Goal: Task Accomplishment & Management: Manage account settings

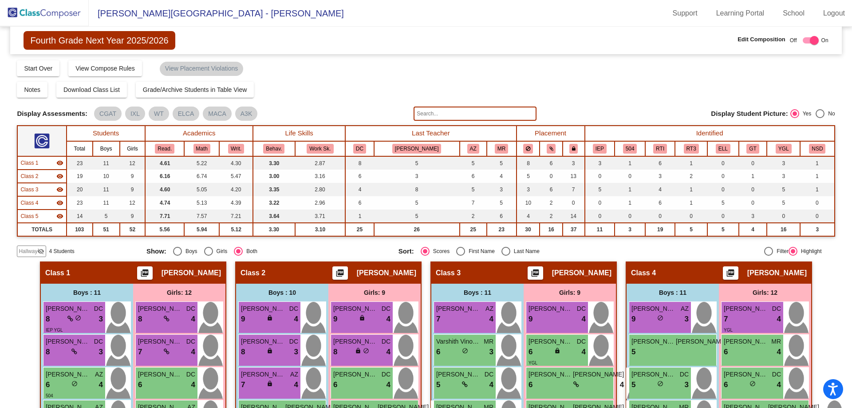
click at [43, 11] on img at bounding box center [44, 13] width 89 height 26
click at [50, 12] on img at bounding box center [44, 13] width 89 height 26
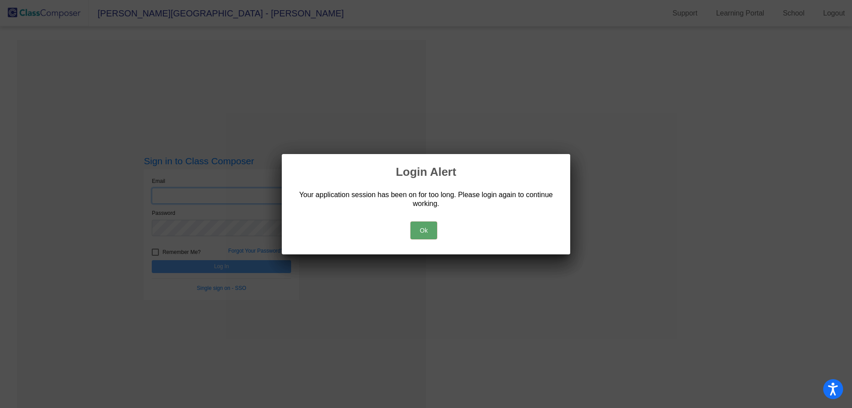
type input "[EMAIL_ADDRESS][DOMAIN_NAME]"
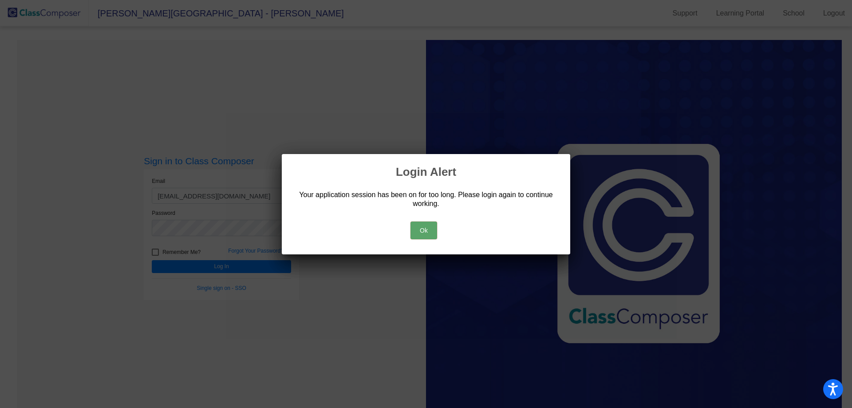
click at [426, 224] on button "Ok" at bounding box center [423, 230] width 27 height 18
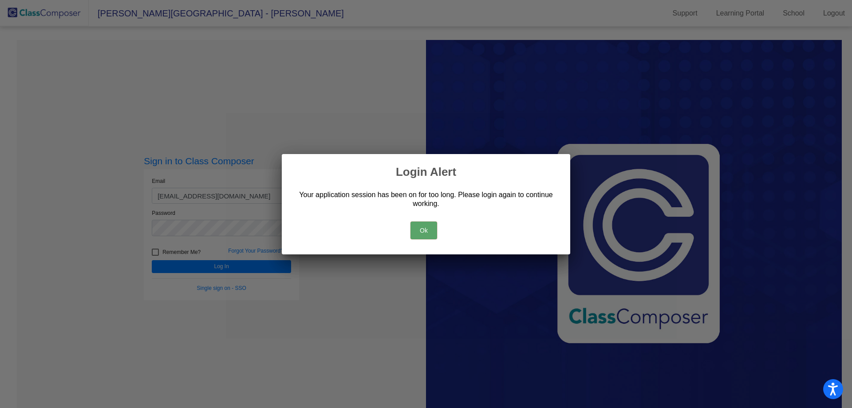
click at [431, 235] on button "Ok" at bounding box center [423, 230] width 27 height 18
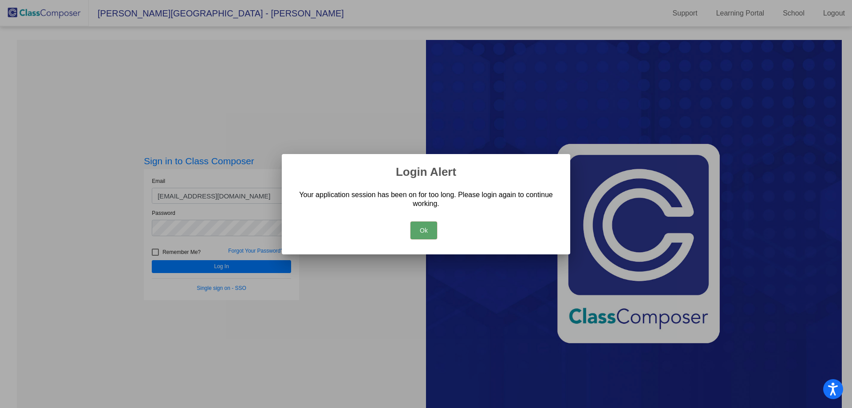
click at [426, 220] on div "Ok" at bounding box center [425, 228] width 267 height 31
click at [427, 225] on button "Ok" at bounding box center [423, 230] width 27 height 18
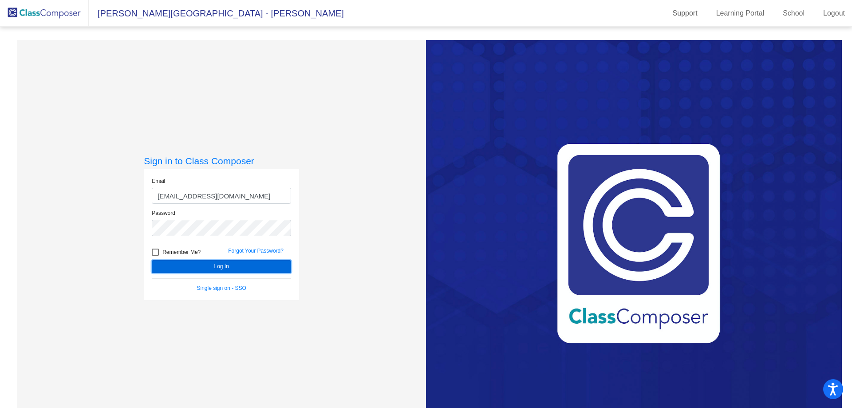
click at [277, 267] on button "Log In" at bounding box center [221, 266] width 139 height 13
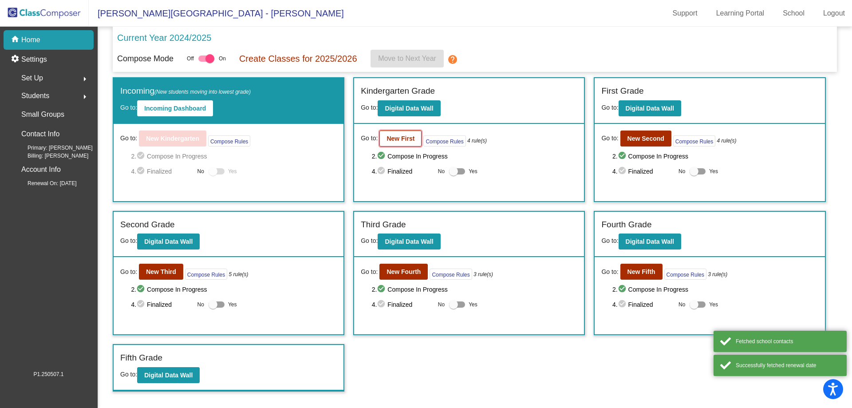
click at [402, 143] on button "New First" at bounding box center [400, 138] width 42 height 16
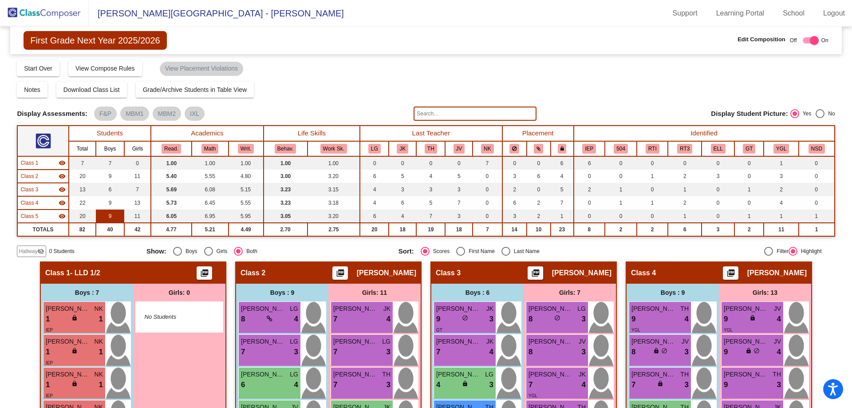
scroll to position [44, 0]
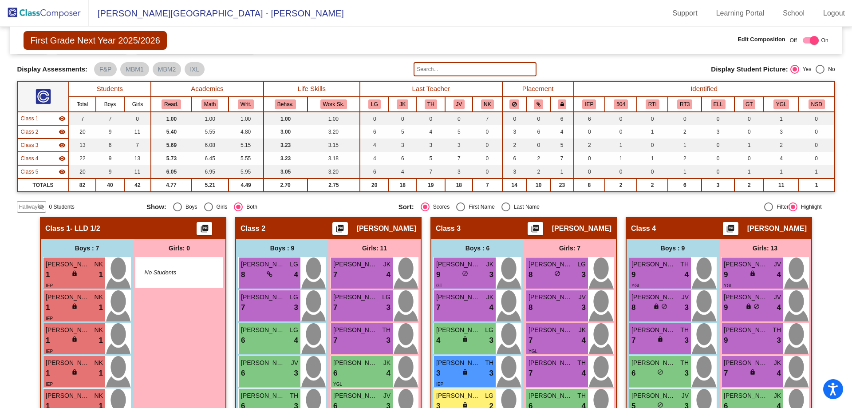
click at [41, 1] on img at bounding box center [44, 13] width 89 height 26
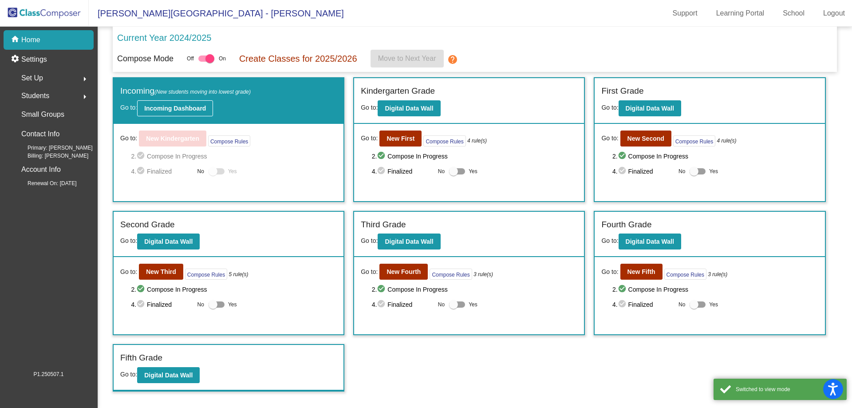
click at [174, 110] on b "Incoming Dashboard" at bounding box center [175, 108] width 62 height 7
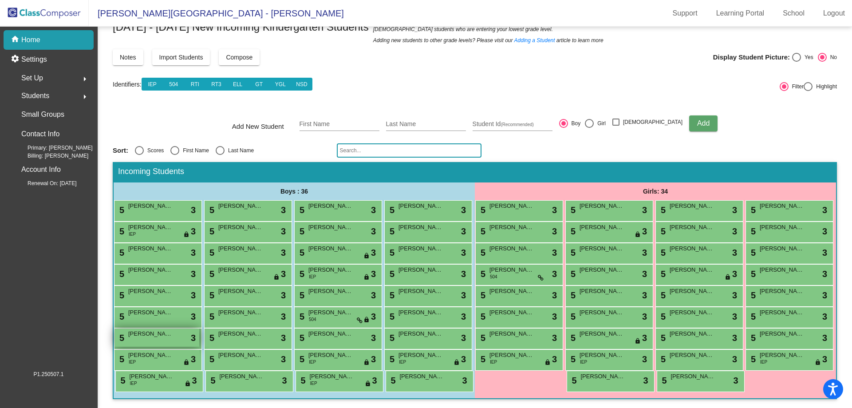
scroll to position [88, 0]
click at [220, 146] on div "Select an option" at bounding box center [220, 150] width 9 height 9
click at [220, 155] on input "Last Name" at bounding box center [220, 155] width 0 height 0
radio input "true"
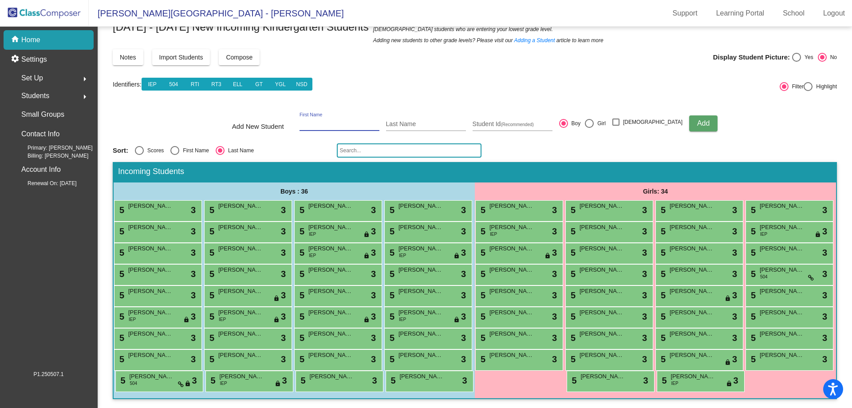
click at [329, 121] on input "First Name" at bounding box center [340, 124] width 80 height 7
type input "Brody"
type input "[PERSON_NAME]"
click at [498, 113] on div "Student Id (Recommended)" at bounding box center [513, 122] width 80 height 18
paste input "377093"
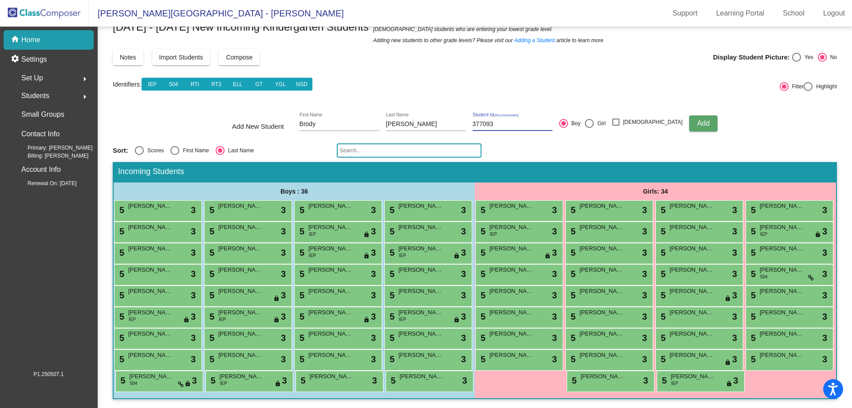
type input "377093"
click at [697, 119] on span "Add" at bounding box center [703, 123] width 12 height 8
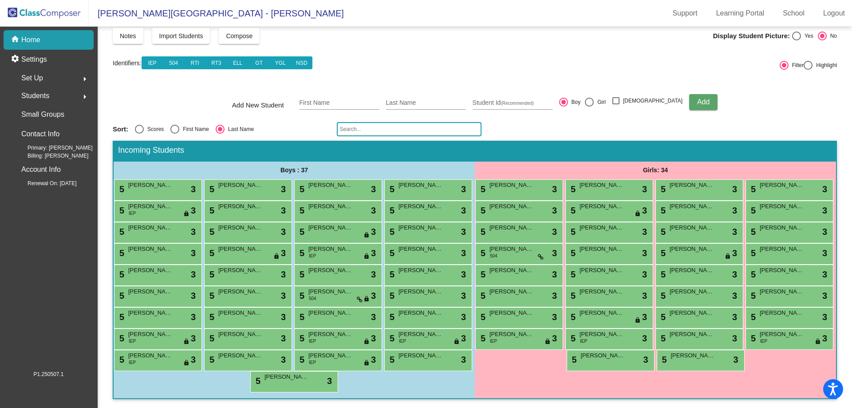
click at [37, 12] on img at bounding box center [44, 13] width 89 height 26
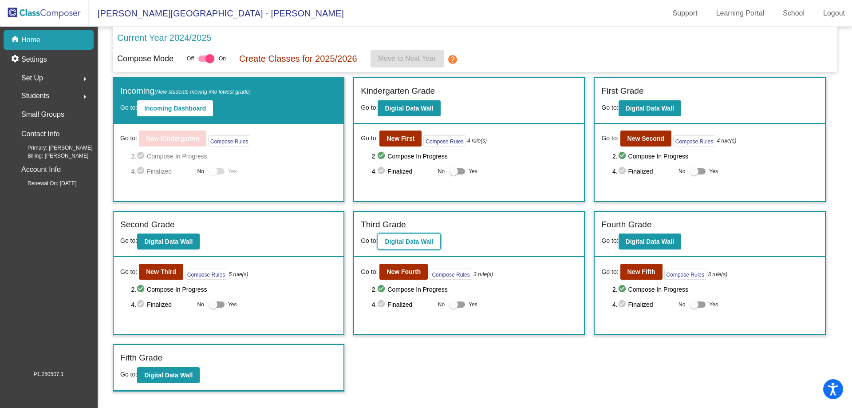
click at [395, 242] on b "Digital Data Wall" at bounding box center [409, 241] width 48 height 7
click at [162, 273] on b "New Third" at bounding box center [161, 271] width 30 height 7
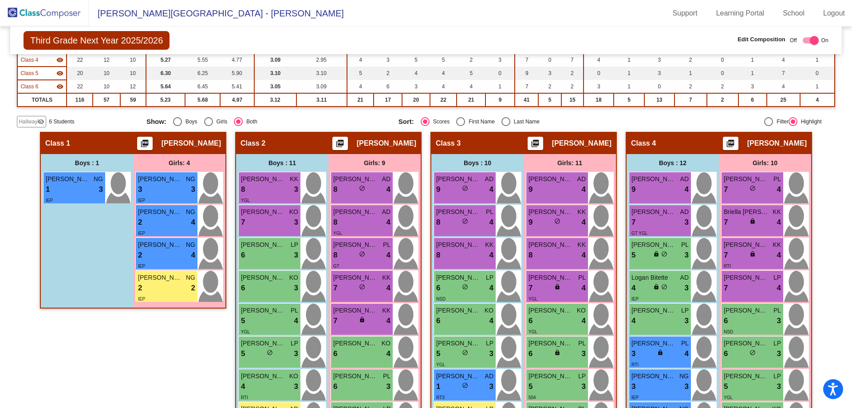
scroll to position [178, 0]
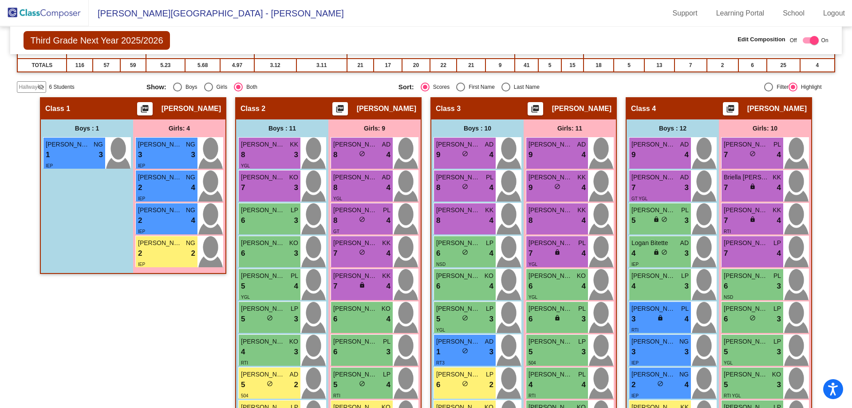
click at [462, 83] on div "Select an option" at bounding box center [460, 87] width 9 height 9
click at [461, 91] on input "First Name" at bounding box center [460, 91] width 0 height 0
radio input "true"
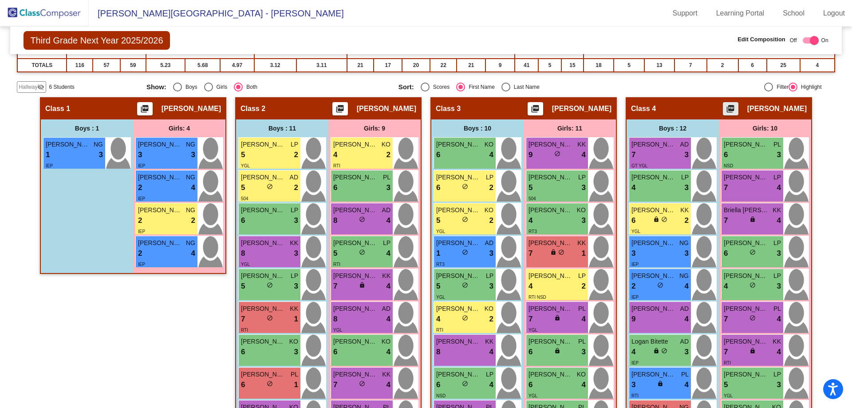
click at [736, 108] on mat-icon "picture_as_pdf" at bounding box center [730, 110] width 11 height 12
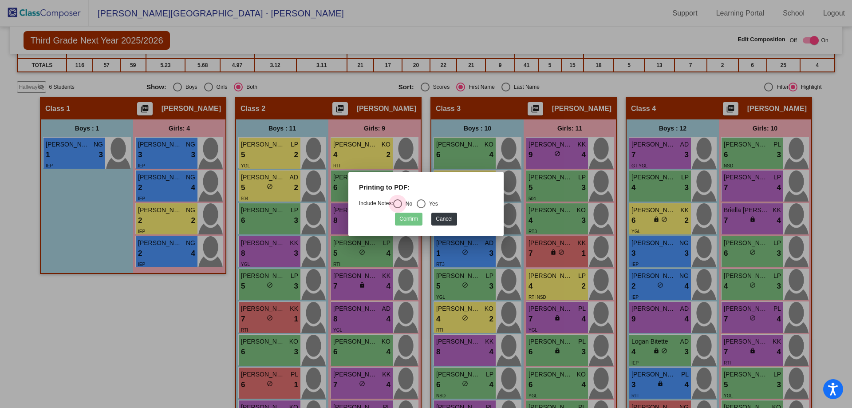
click at [402, 203] on div "Select an option" at bounding box center [397, 203] width 9 height 9
click at [398, 208] on input "No" at bounding box center [397, 208] width 0 height 0
radio input "true"
click at [406, 219] on button "Confirm" at bounding box center [409, 219] width 28 height 13
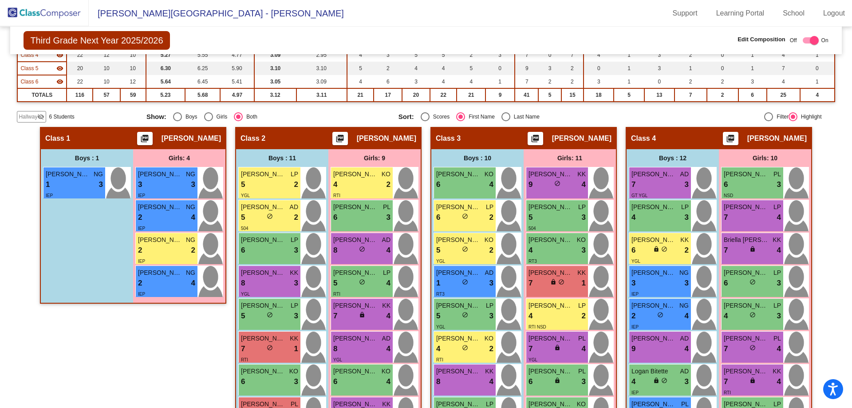
scroll to position [133, 0]
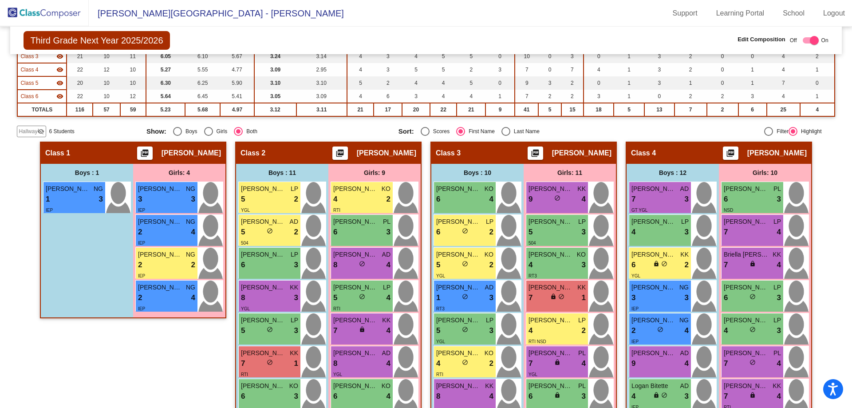
click at [37, 130] on mat-icon "visibility_off" at bounding box center [40, 131] width 7 height 7
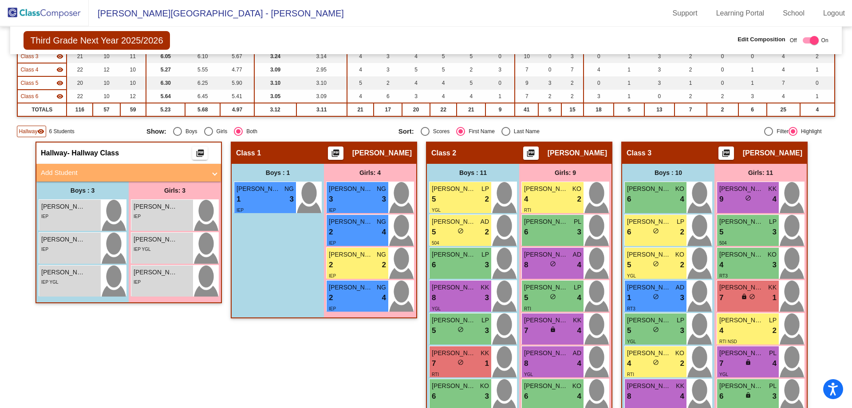
scroll to position [0, 0]
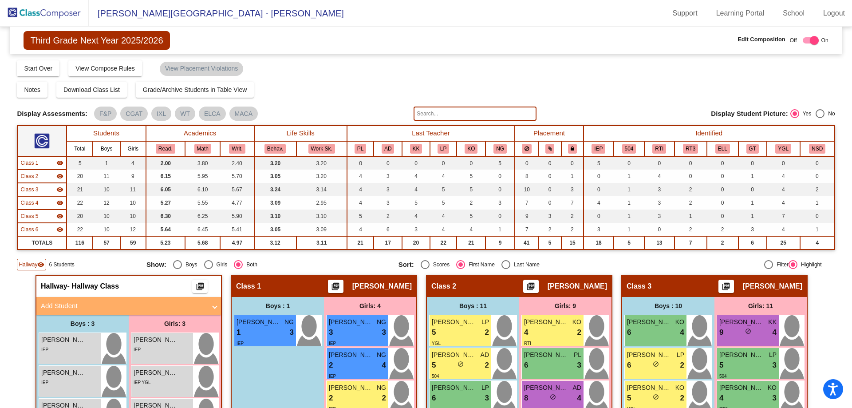
click at [425, 112] on input "text" at bounding box center [475, 114] width 122 height 14
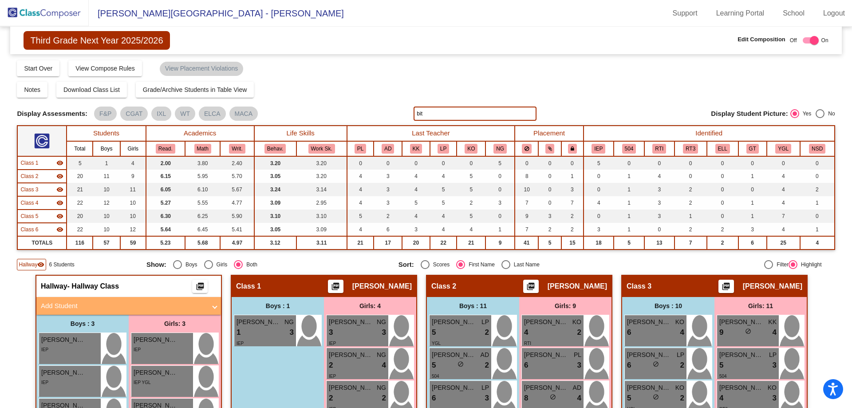
type input "bit"
click at [525, 264] on div "Last Name" at bounding box center [524, 264] width 29 height 8
click at [506, 269] on input "Last Name" at bounding box center [505, 269] width 0 height 0
radio input "true"
click at [443, 118] on input "bit" at bounding box center [475, 114] width 122 height 14
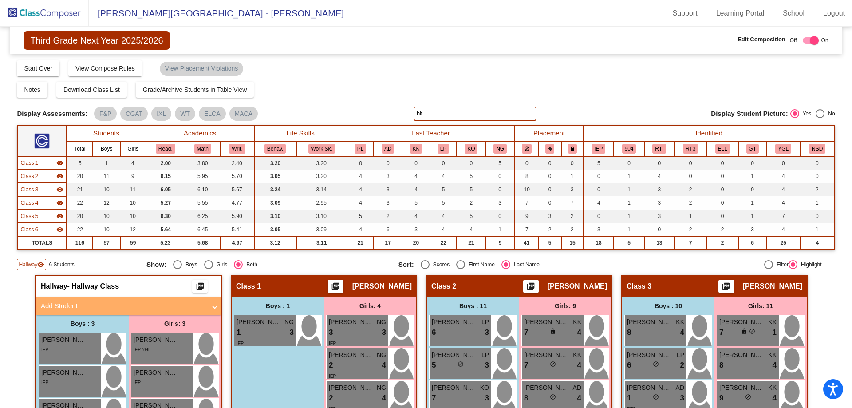
click at [443, 118] on input "bit" at bounding box center [475, 114] width 122 height 14
click at [420, 115] on input "das" at bounding box center [475, 114] width 122 height 14
type input "h"
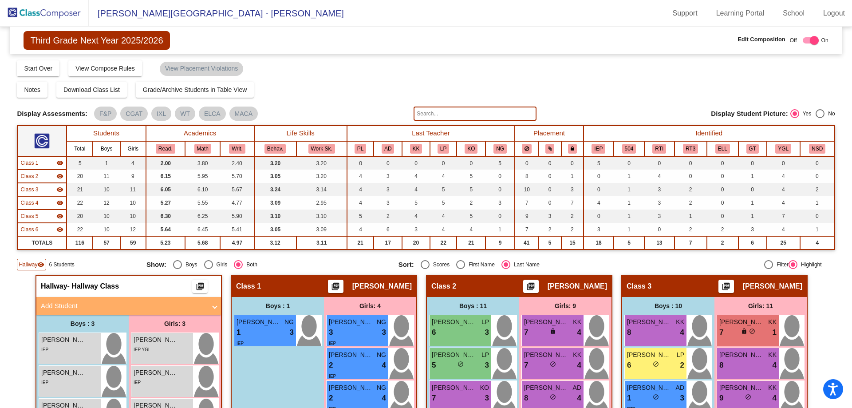
click at [431, 113] on input "text" at bounding box center [475, 114] width 122 height 14
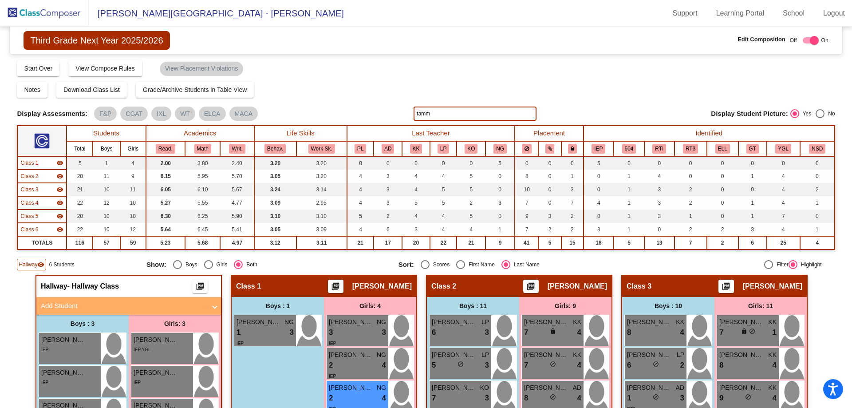
type input "tamm"
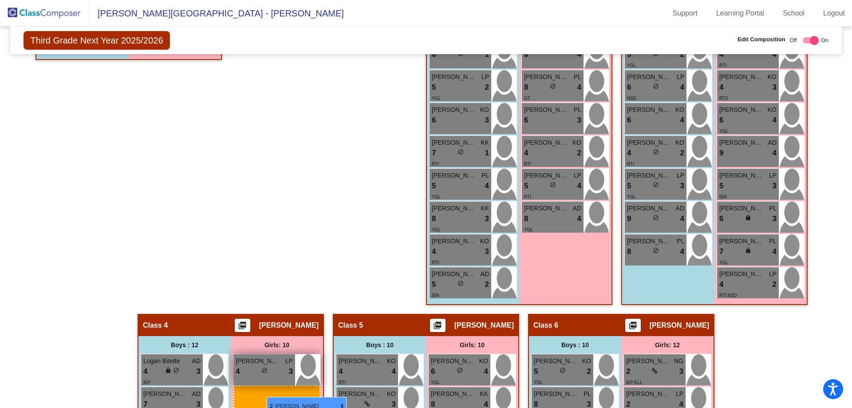
scroll to position [382, 0]
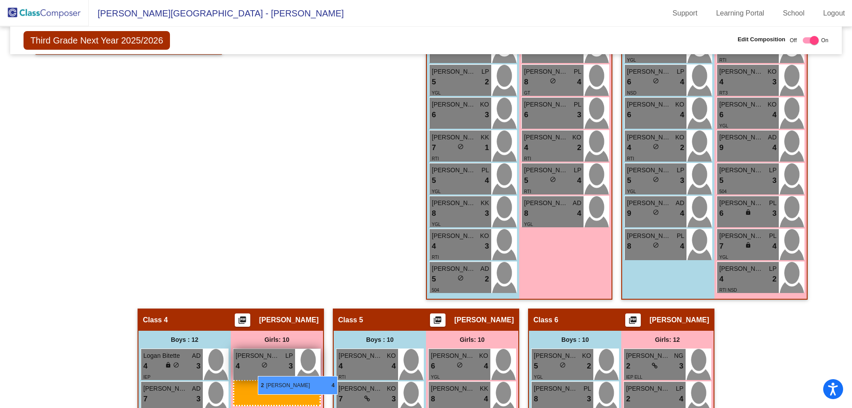
drag, startPoint x: 372, startPoint y: 83, endPoint x: 256, endPoint y: 371, distance: 310.4
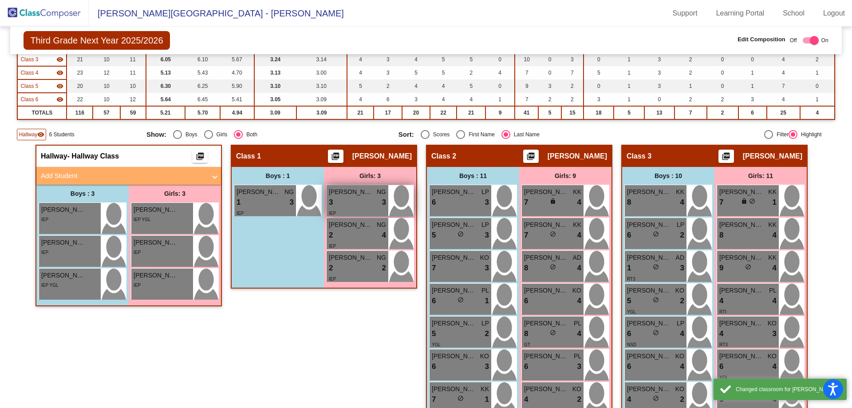
scroll to position [115, 0]
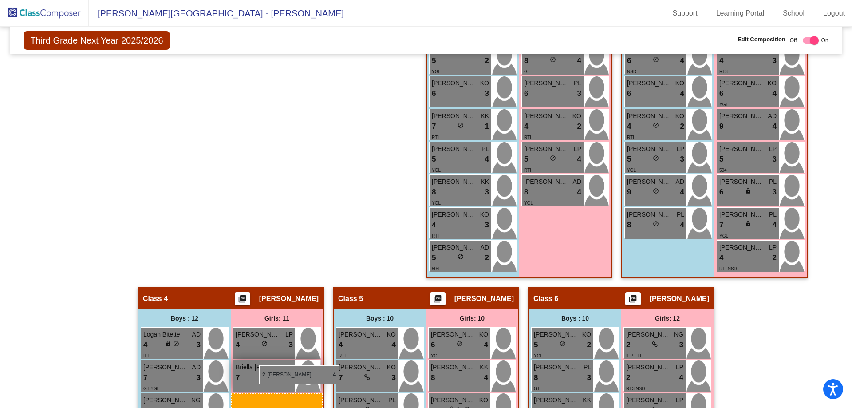
drag, startPoint x: 363, startPoint y: 245, endPoint x: 256, endPoint y: 364, distance: 159.6
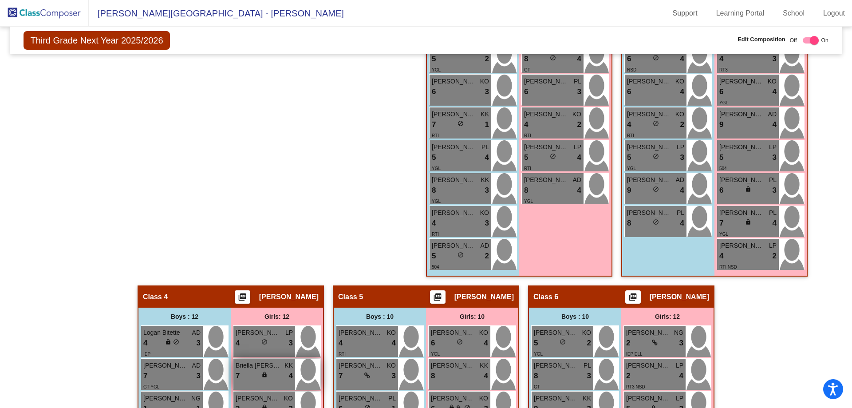
scroll to position [406, 0]
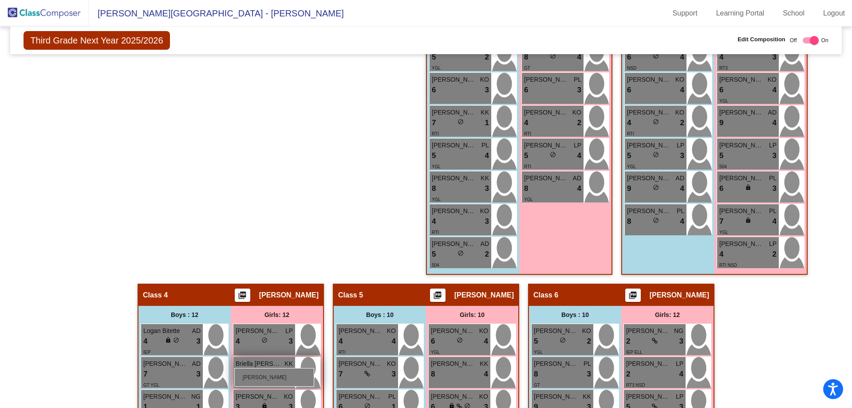
drag, startPoint x: 59, startPoint y: 279, endPoint x: 234, endPoint y: 368, distance: 196.7
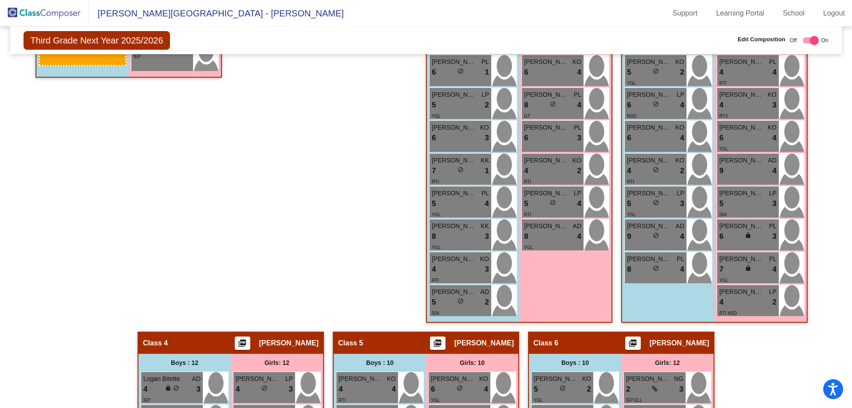
scroll to position [382, 0]
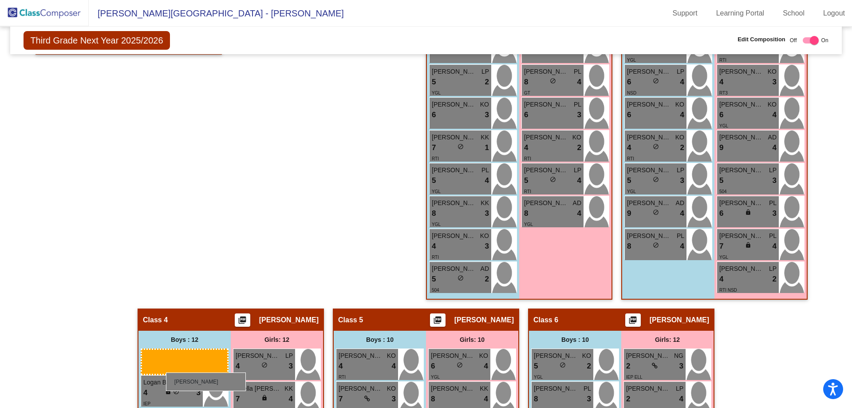
drag, startPoint x: 67, startPoint y: 270, endPoint x: 166, endPoint y: 372, distance: 142.5
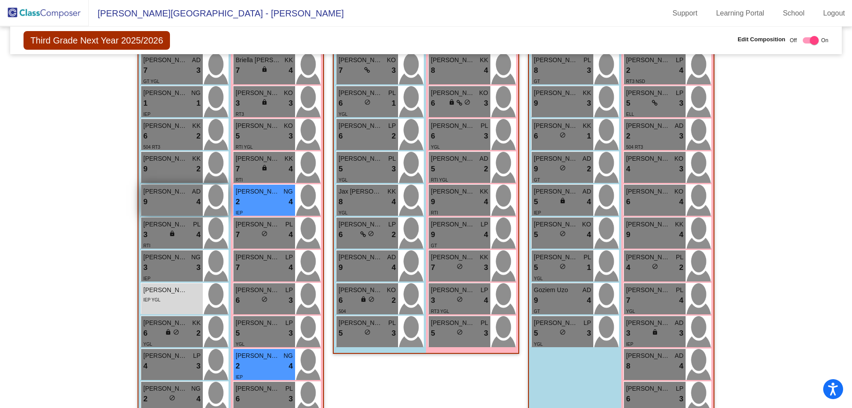
scroll to position [763, 0]
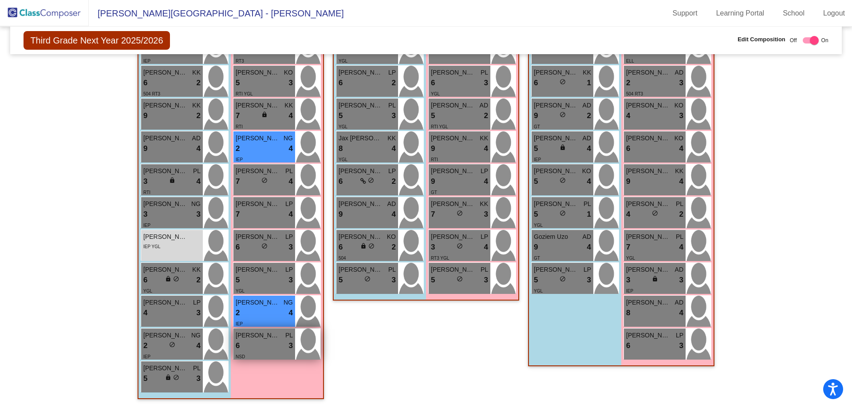
click at [270, 345] on div "6 lock do_not_disturb_alt 3" at bounding box center [264, 346] width 57 height 12
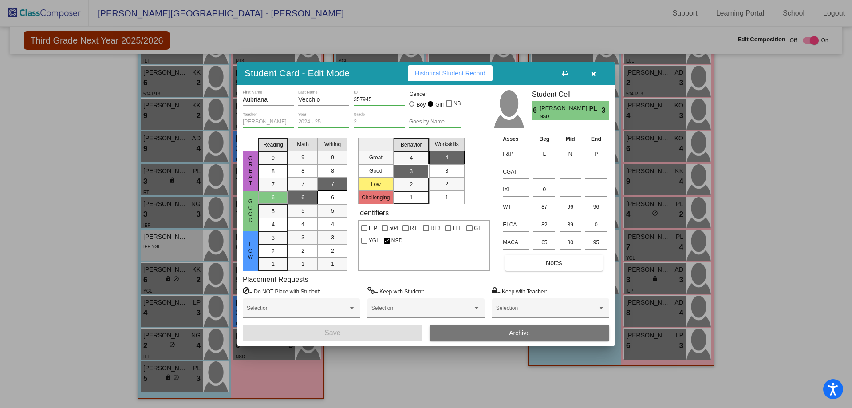
click at [594, 73] on icon "button" at bounding box center [593, 74] width 5 height 6
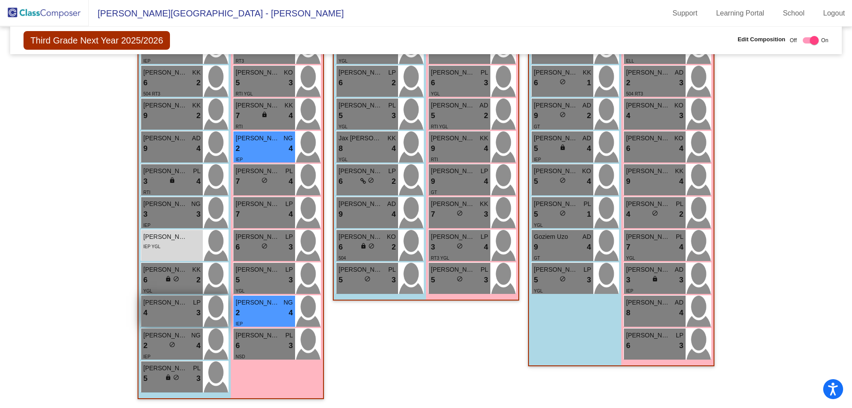
click at [162, 306] on span "[PERSON_NAME]" at bounding box center [165, 302] width 44 height 9
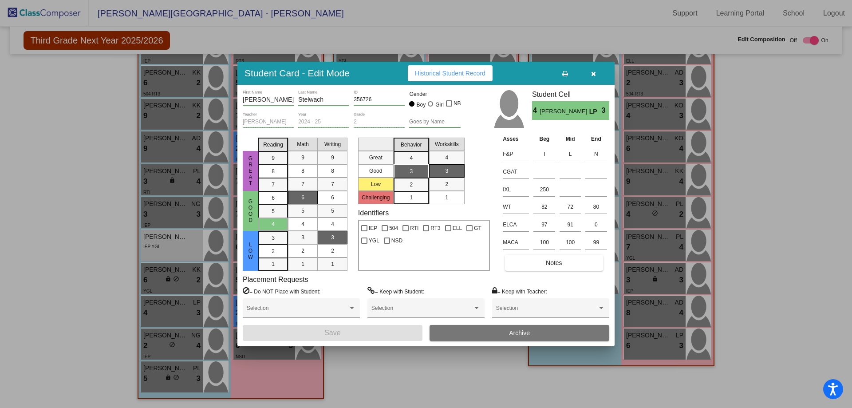
click at [598, 74] on button "button" at bounding box center [593, 73] width 28 height 16
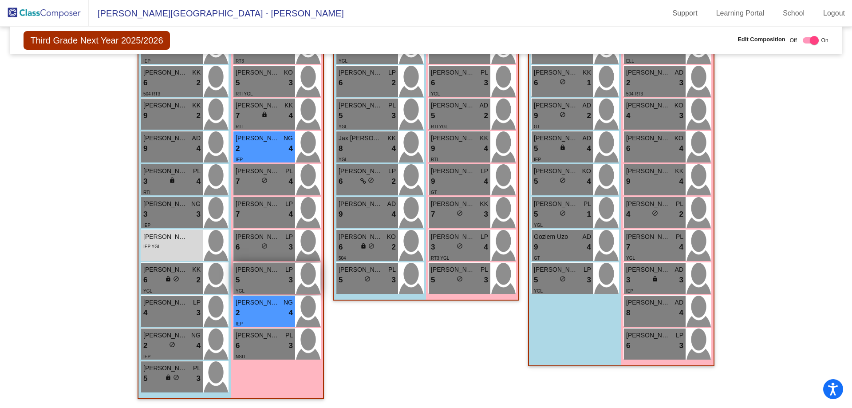
click at [254, 282] on div "5 lock do_not_disturb_alt 3" at bounding box center [264, 280] width 57 height 12
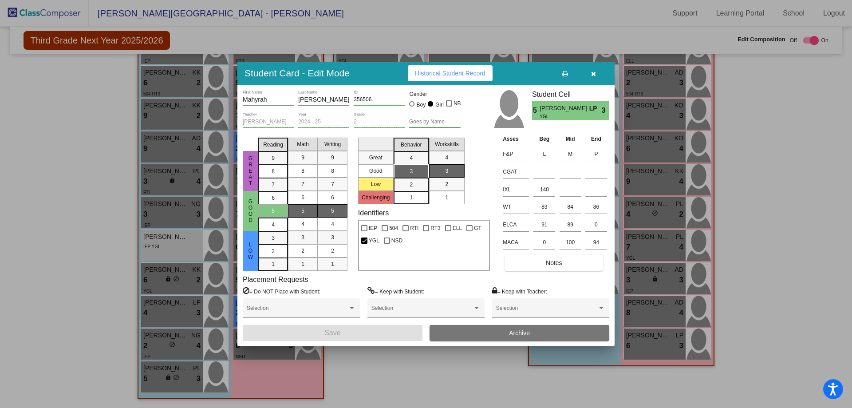
click at [595, 73] on icon "button" at bounding box center [593, 74] width 5 height 6
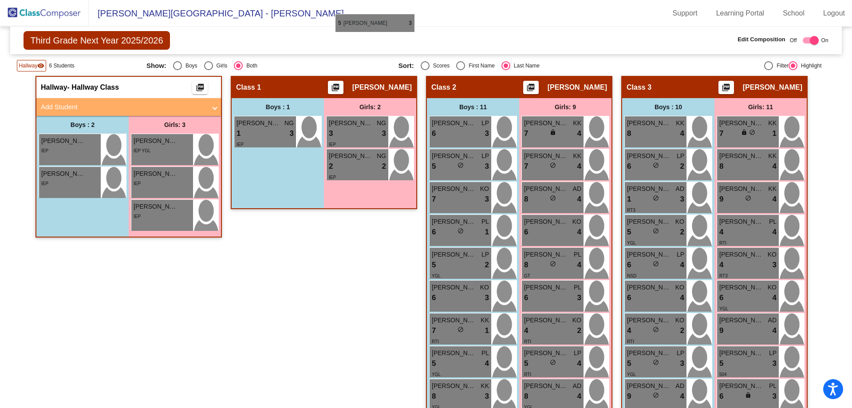
scroll to position [195, 0]
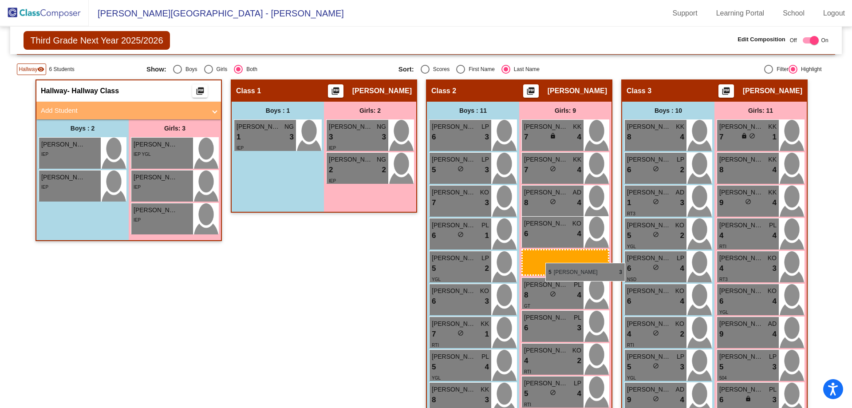
drag, startPoint x: 255, startPoint y: 277, endPoint x: 545, endPoint y: 263, distance: 290.6
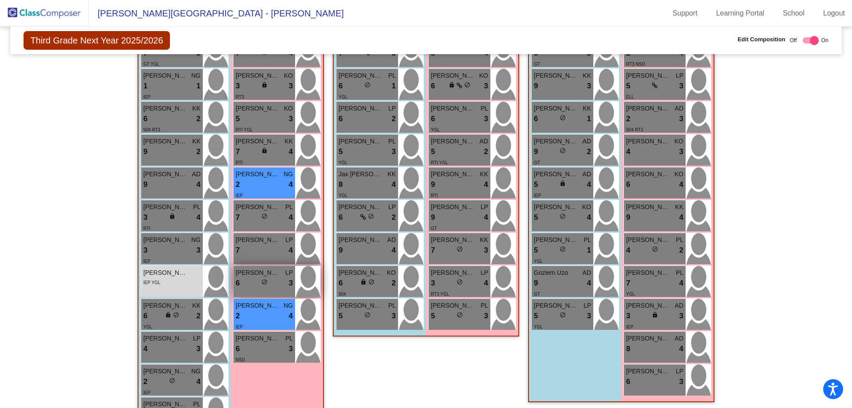
scroll to position [763, 0]
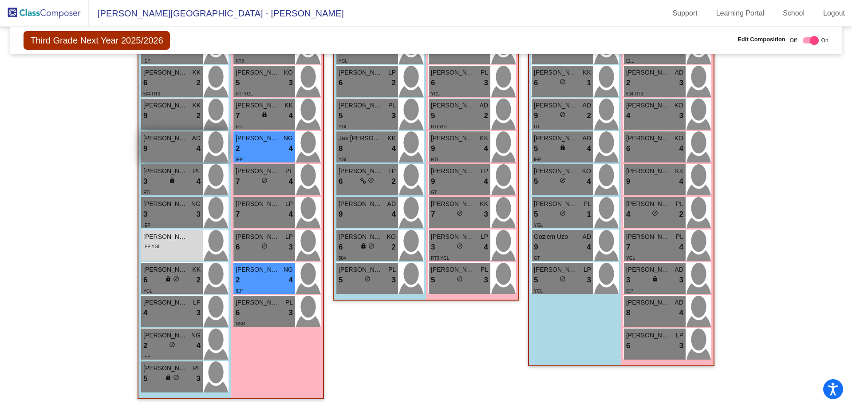
click at [170, 151] on div "9 lock do_not_disturb_alt 4" at bounding box center [171, 149] width 57 height 12
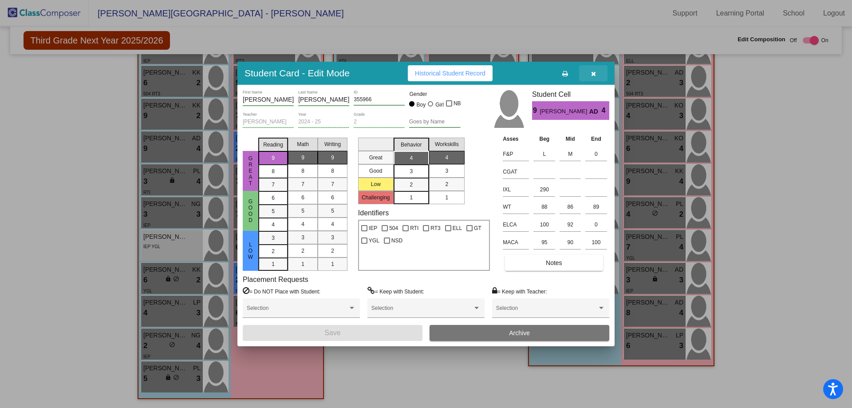
drag, startPoint x: 596, startPoint y: 75, endPoint x: 383, endPoint y: 148, distance: 225.8
click at [596, 75] on button "button" at bounding box center [593, 73] width 28 height 16
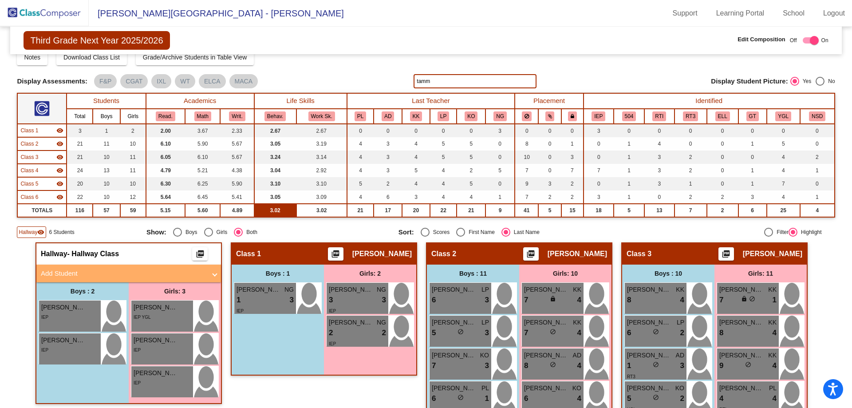
scroll to position [0, 0]
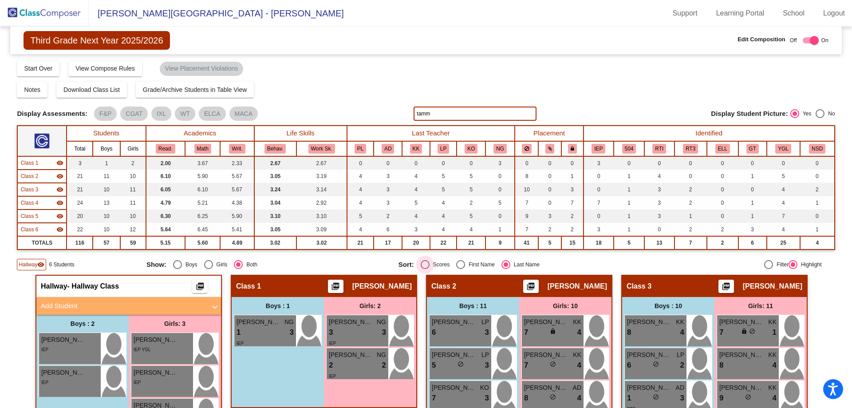
click at [434, 263] on div "Scores" at bounding box center [440, 264] width 20 height 8
click at [425, 269] on input "Scores" at bounding box center [425, 269] width 0 height 0
radio input "true"
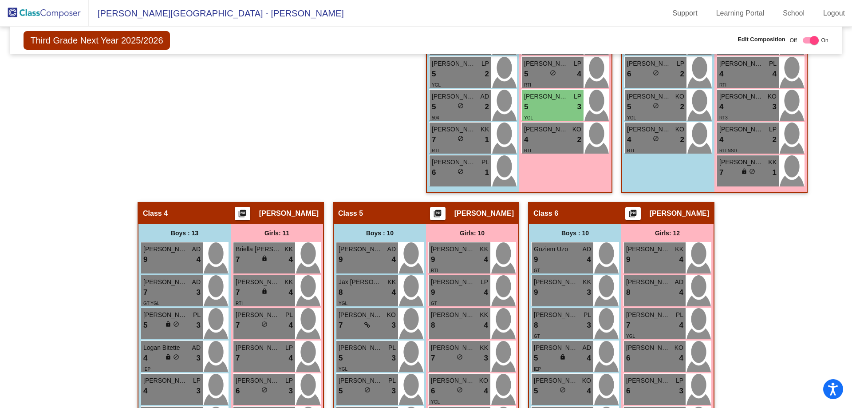
scroll to position [710, 0]
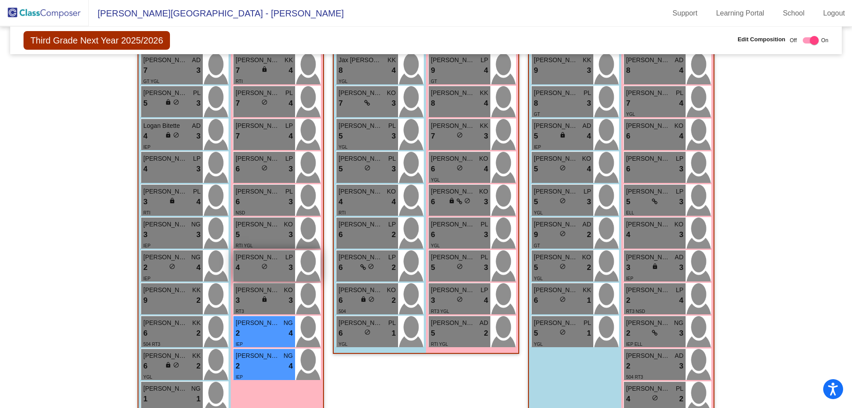
click at [265, 264] on span "do_not_disturb_alt" at bounding box center [264, 266] width 6 height 6
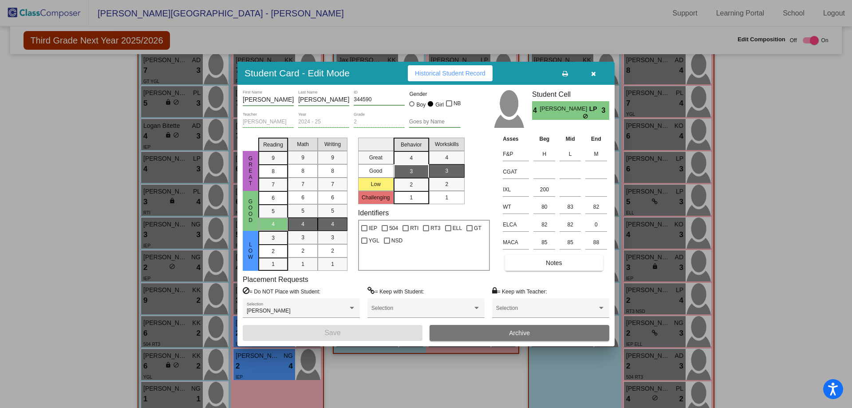
click at [596, 68] on button "button" at bounding box center [593, 73] width 28 height 16
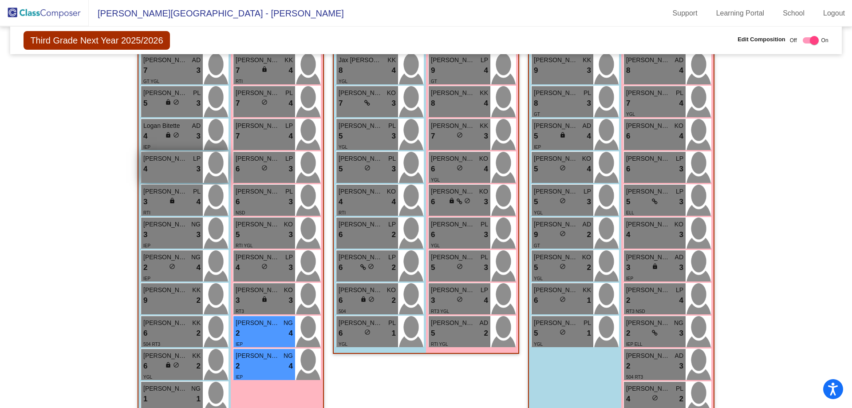
click at [158, 174] on div "4 lock do_not_disturb_alt 3" at bounding box center [171, 169] width 57 height 12
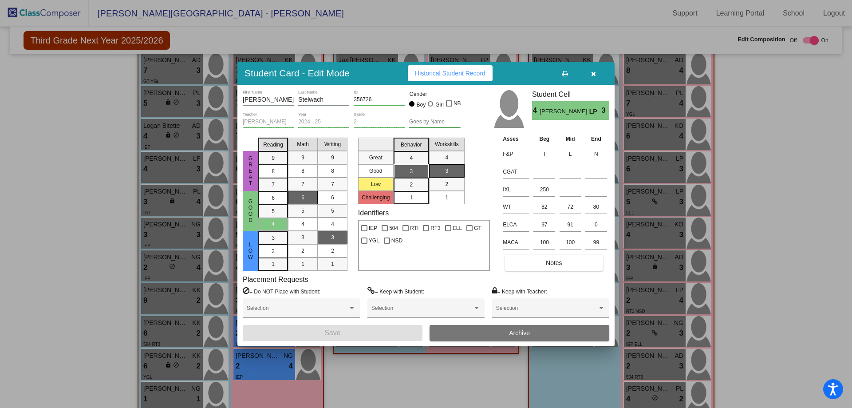
click at [591, 79] on button "button" at bounding box center [593, 73] width 28 height 16
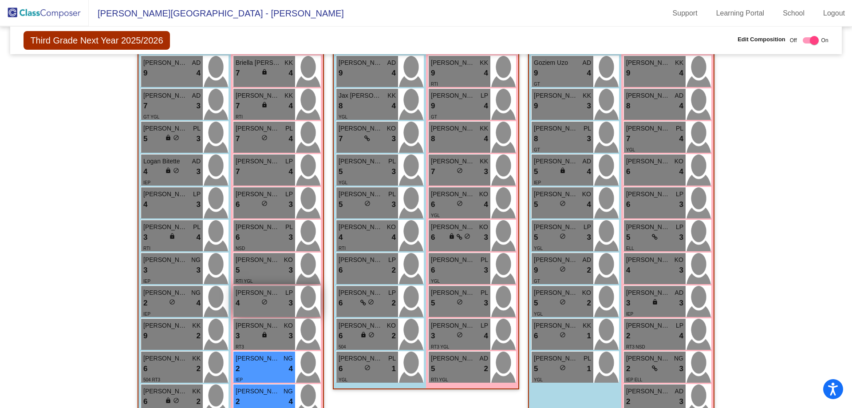
scroll to position [763, 0]
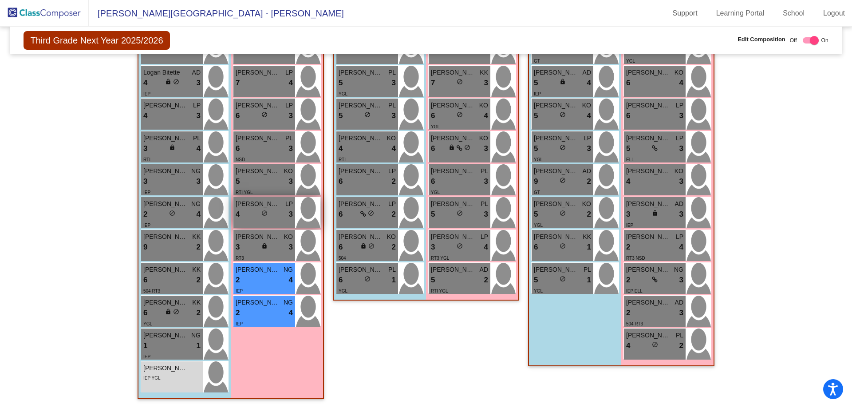
click at [275, 221] on div "[PERSON_NAME] LP 4 lock do_not_disturb_alt 3" at bounding box center [264, 212] width 62 height 31
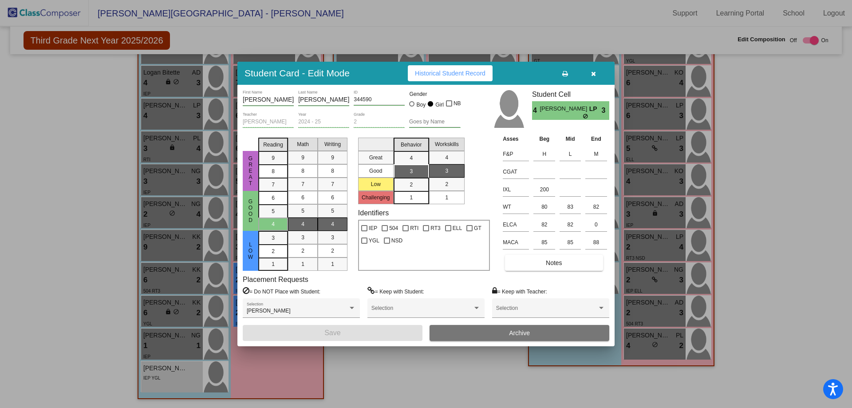
click at [592, 70] on span "button" at bounding box center [593, 73] width 5 height 7
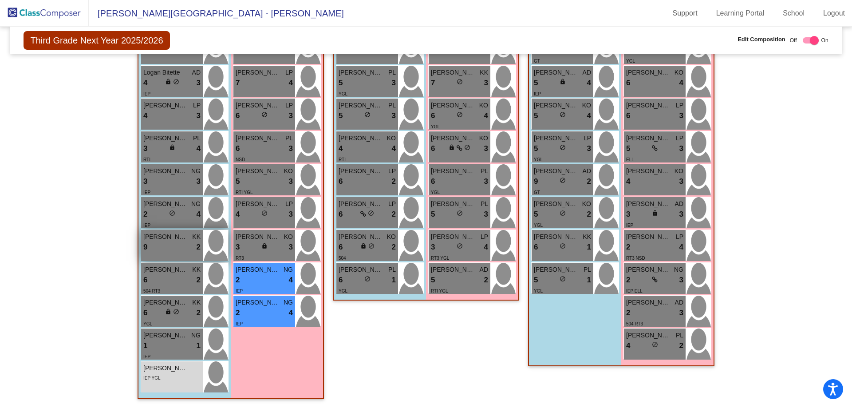
click at [161, 242] on div "9 lock do_not_disturb_alt 2" at bounding box center [171, 247] width 57 height 12
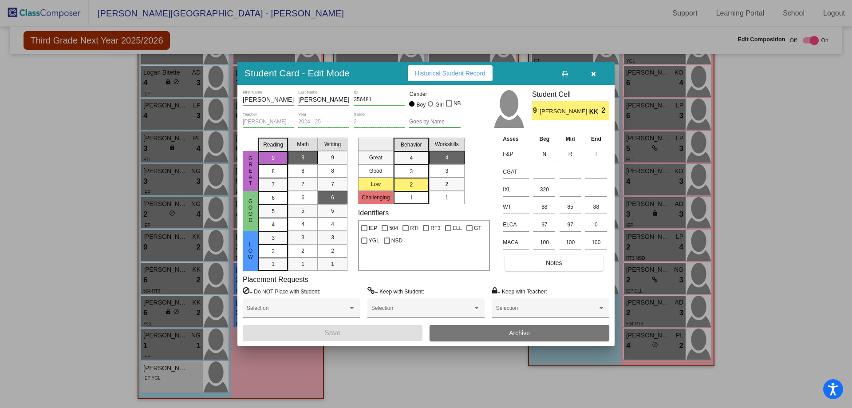
click at [593, 72] on icon "button" at bounding box center [593, 74] width 5 height 6
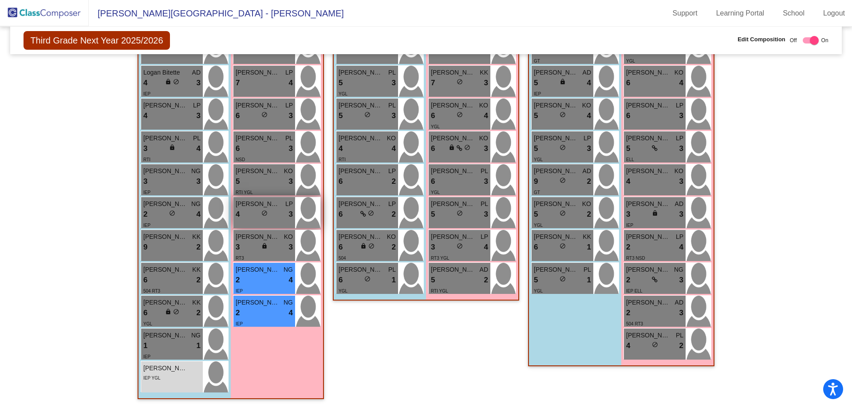
click at [268, 215] on div "4 lock do_not_disturb_alt 3" at bounding box center [264, 215] width 57 height 12
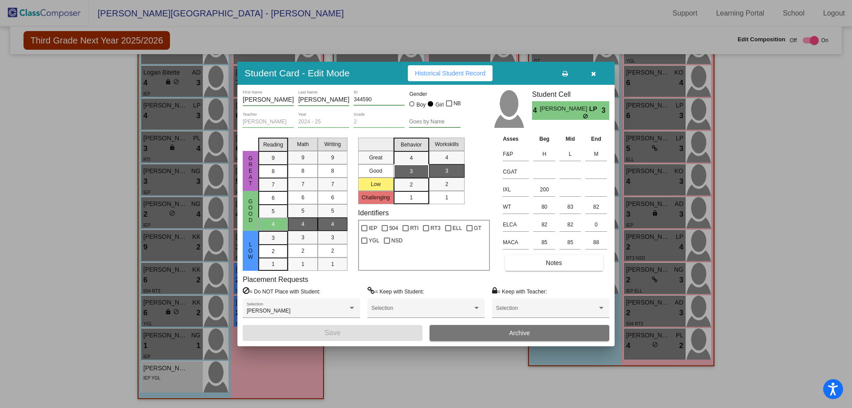
click at [594, 78] on button "button" at bounding box center [593, 73] width 28 height 16
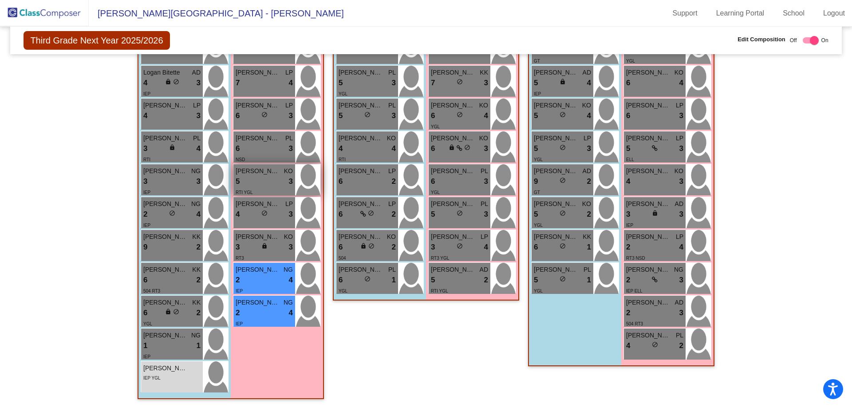
click at [268, 182] on div "5 lock do_not_disturb_alt 3" at bounding box center [264, 182] width 57 height 12
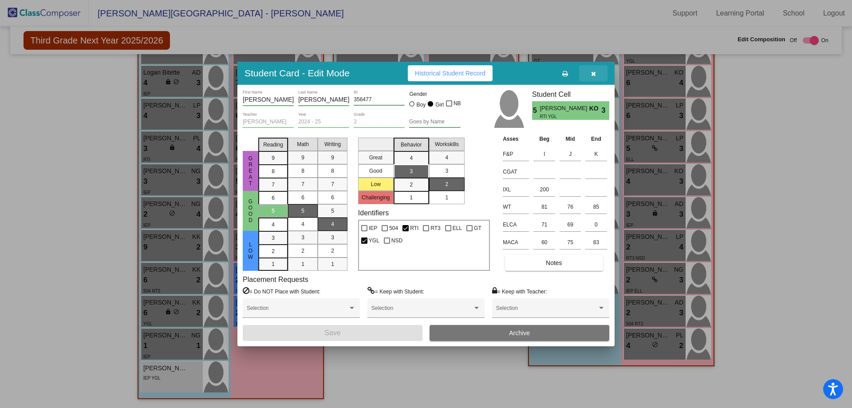
click at [599, 75] on button "button" at bounding box center [593, 73] width 28 height 16
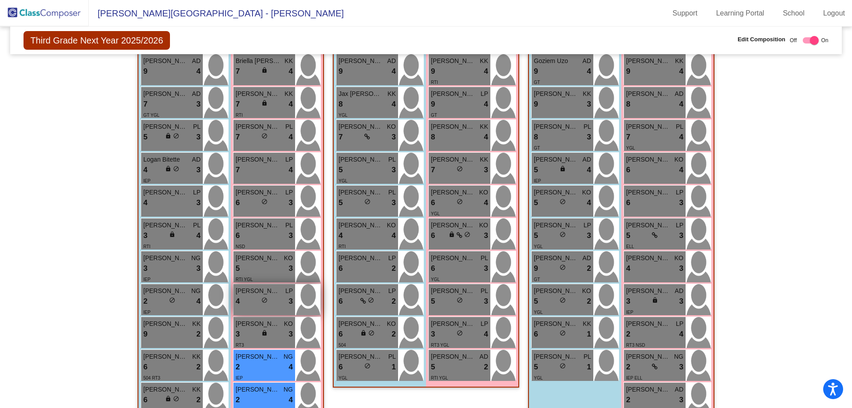
scroll to position [719, 0]
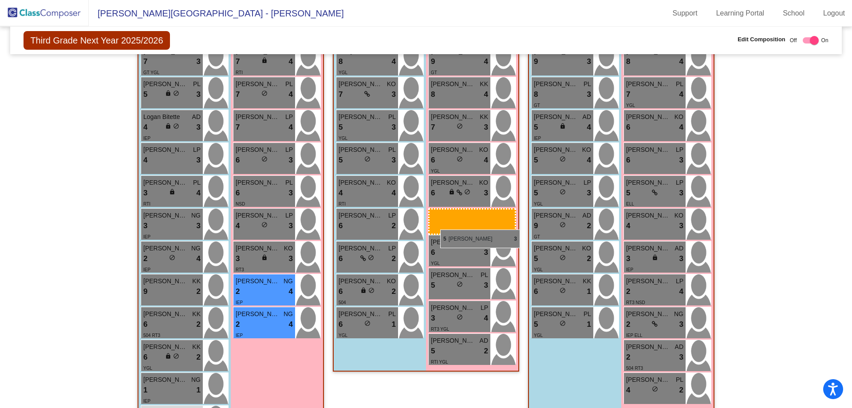
drag, startPoint x: 249, startPoint y: 224, endPoint x: 440, endPoint y: 229, distance: 190.9
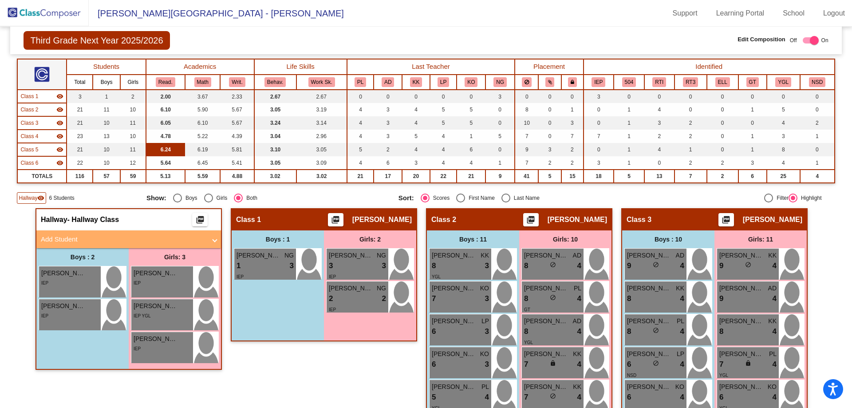
scroll to position [0, 0]
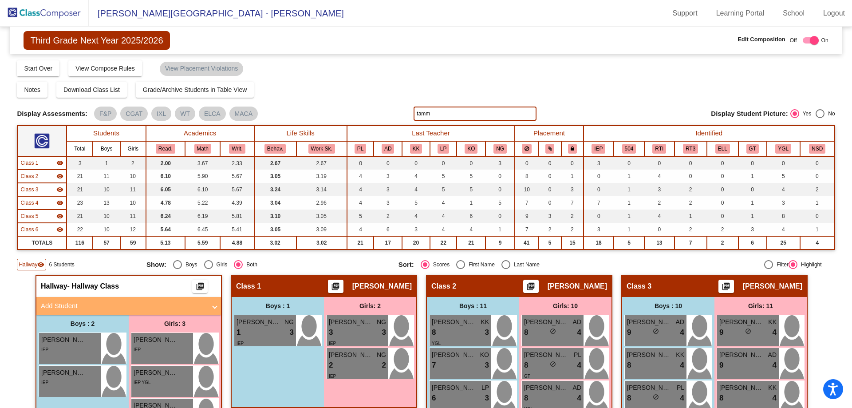
click at [64, 21] on img at bounding box center [44, 13] width 89 height 26
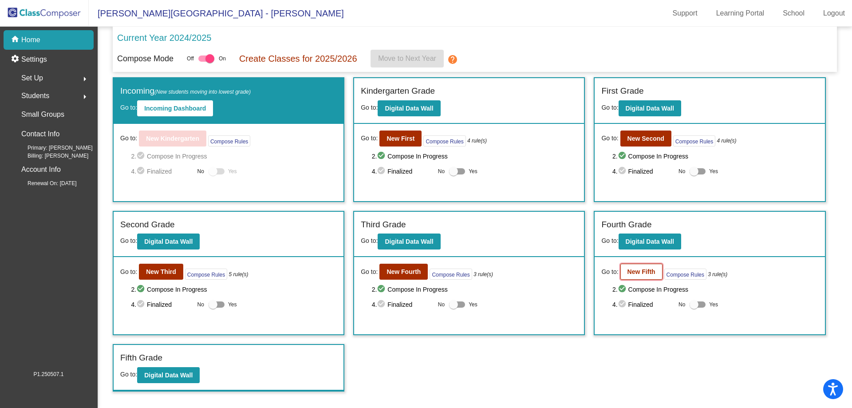
click at [650, 266] on button "New Fifth" at bounding box center [641, 272] width 42 height 16
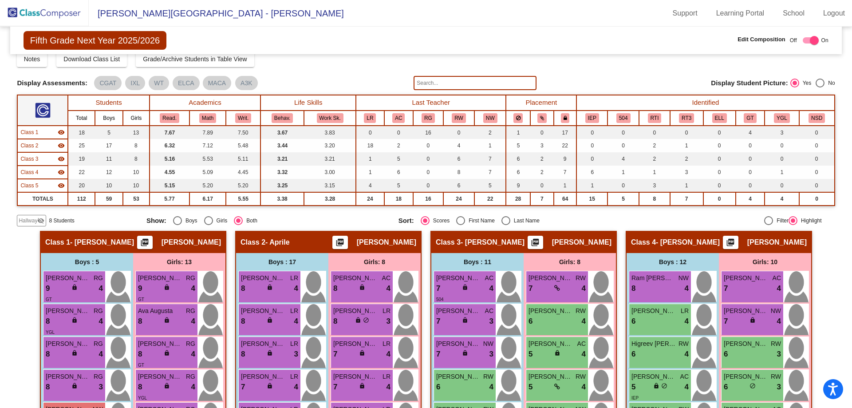
scroll to position [44, 0]
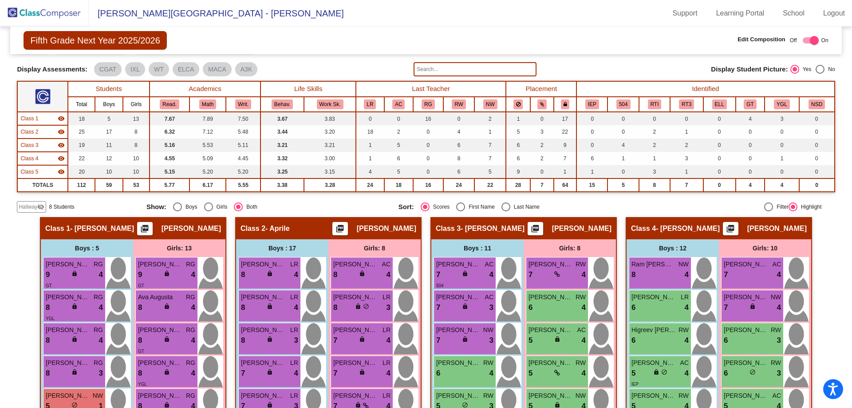
click at [56, 12] on img at bounding box center [44, 13] width 89 height 26
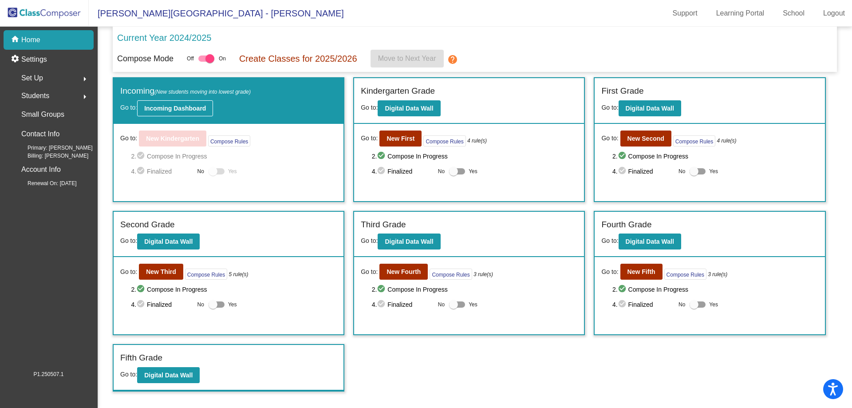
click at [172, 105] on b "Incoming Dashboard" at bounding box center [175, 108] width 62 height 7
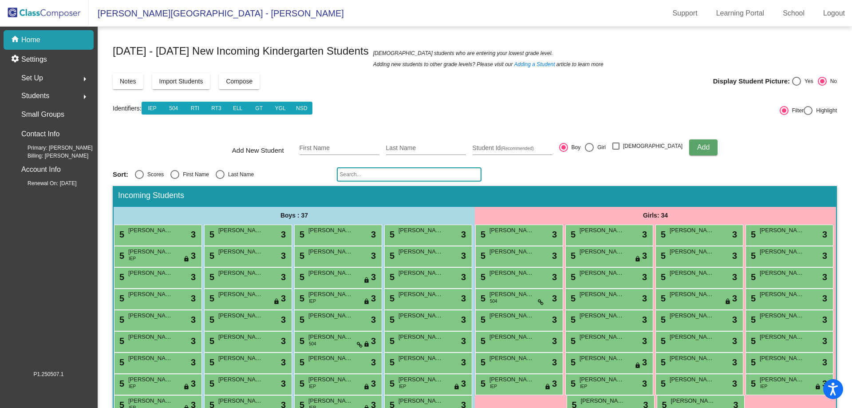
click at [352, 176] on input "text" at bounding box center [409, 174] width 145 height 14
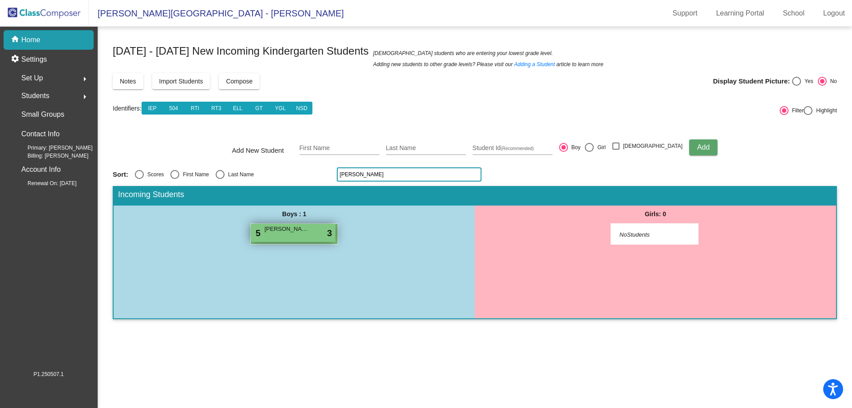
type input "[PERSON_NAME]"
click at [271, 239] on div "5 [PERSON_NAME] lock do_not_disturb_alt 3" at bounding box center [293, 233] width 85 height 18
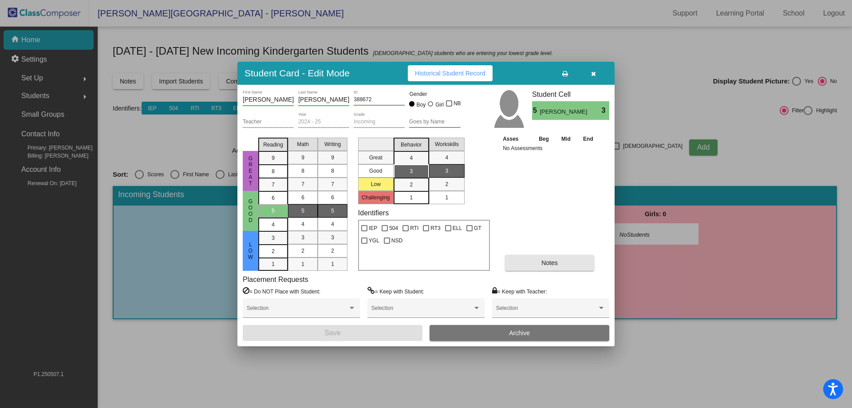
click at [537, 260] on button "Notes" at bounding box center [549, 263] width 89 height 16
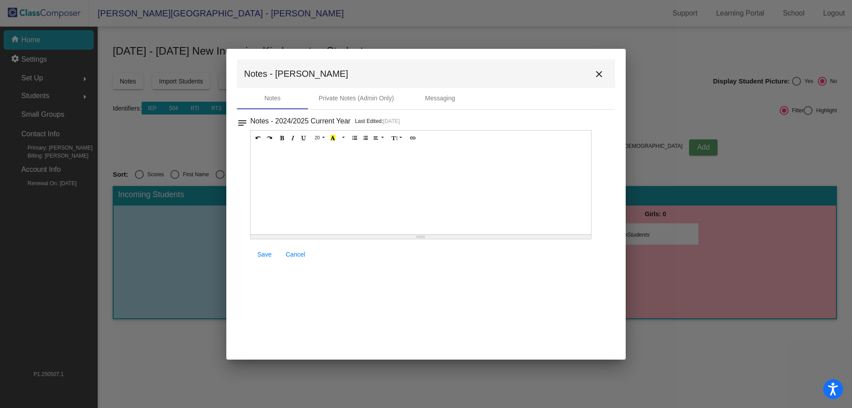
click at [307, 186] on div at bounding box center [421, 190] width 340 height 89
click at [268, 257] on span "Save" at bounding box center [264, 254] width 14 height 7
click at [264, 253] on span "Save" at bounding box center [264, 254] width 14 height 7
click at [604, 78] on mat-icon "close" at bounding box center [599, 74] width 11 height 11
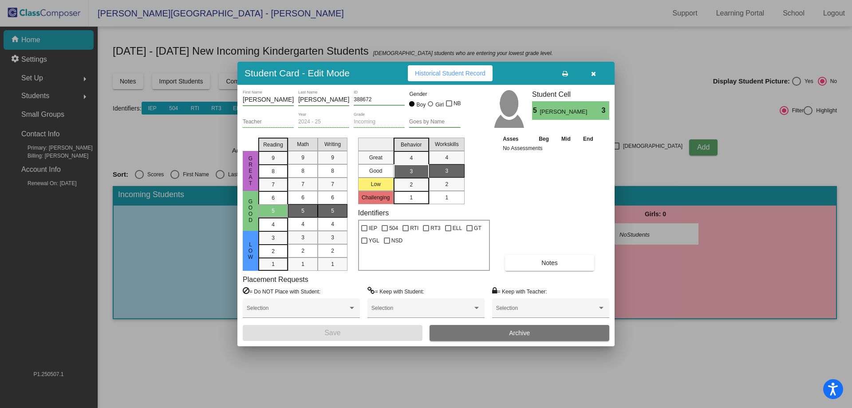
click at [596, 69] on button "button" at bounding box center [593, 73] width 28 height 16
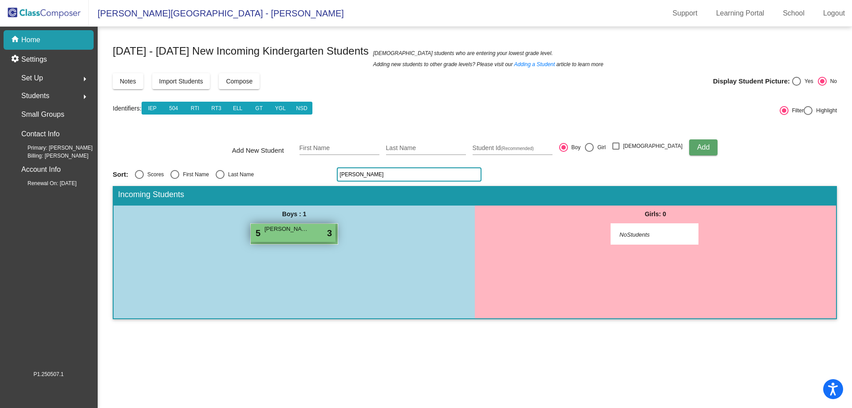
click at [295, 232] on span "[PERSON_NAME]" at bounding box center [286, 229] width 44 height 9
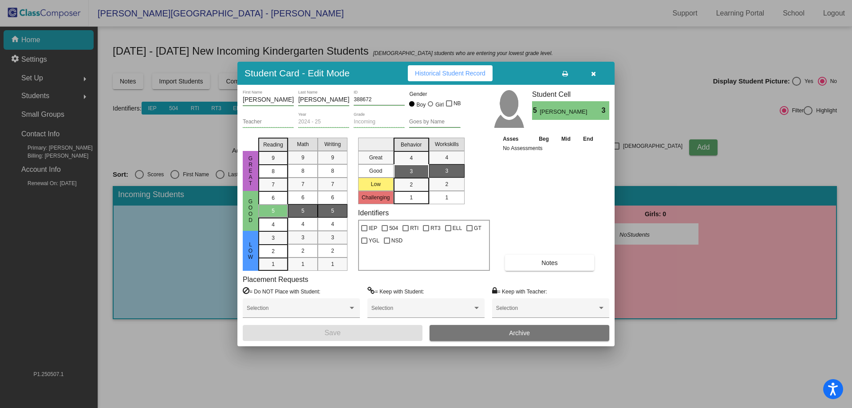
click at [521, 331] on span "Archive" at bounding box center [519, 332] width 21 height 7
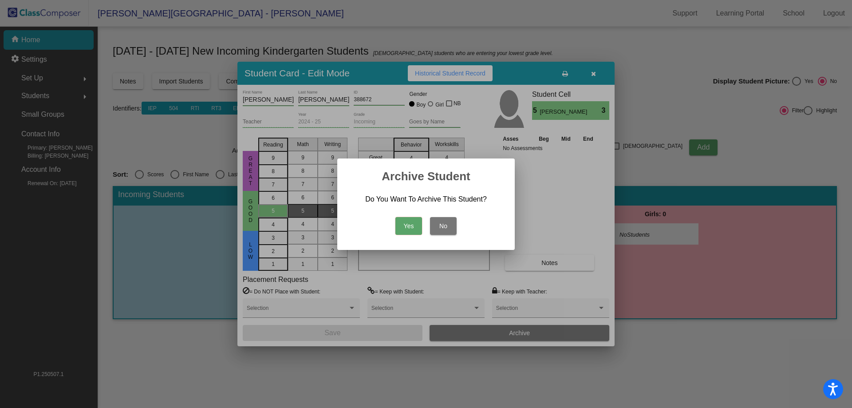
click at [404, 224] on button "Yes" at bounding box center [408, 226] width 27 height 18
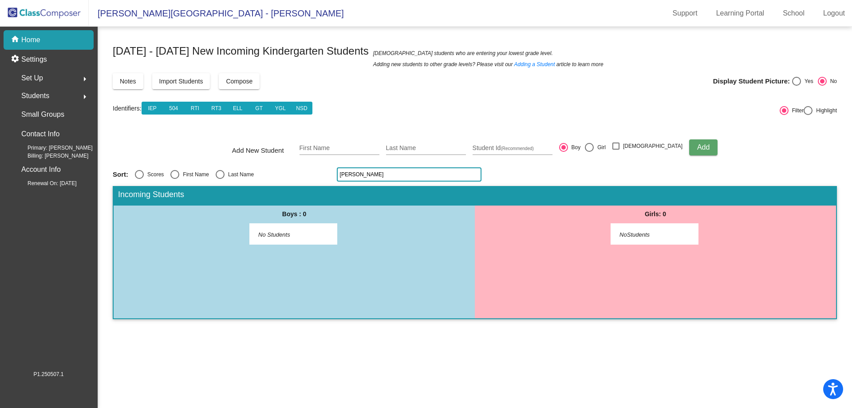
click at [32, 38] on p "Home" at bounding box center [30, 40] width 19 height 11
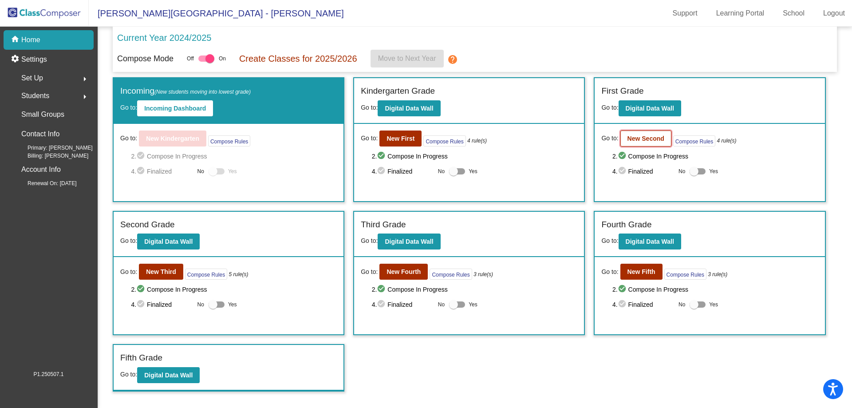
click at [652, 138] on b "New Second" at bounding box center [645, 138] width 37 height 7
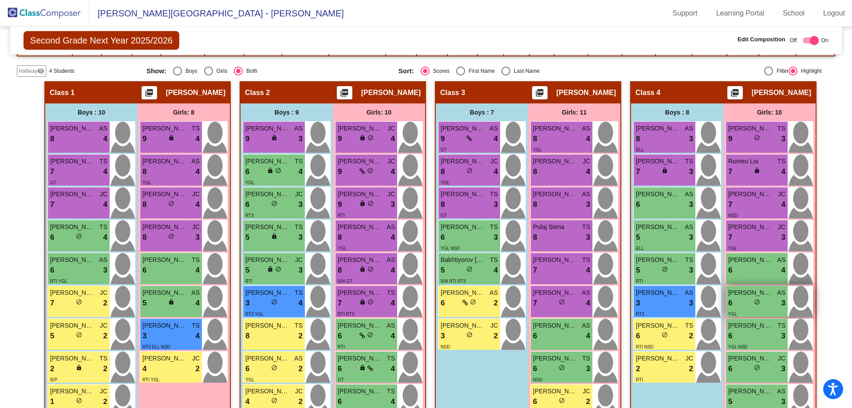
scroll to position [211, 0]
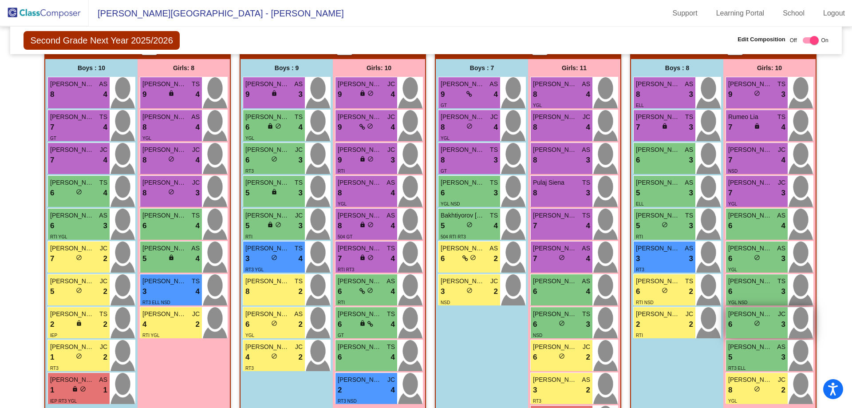
click at [758, 324] on span "do_not_disturb_alt" at bounding box center [757, 323] width 6 height 6
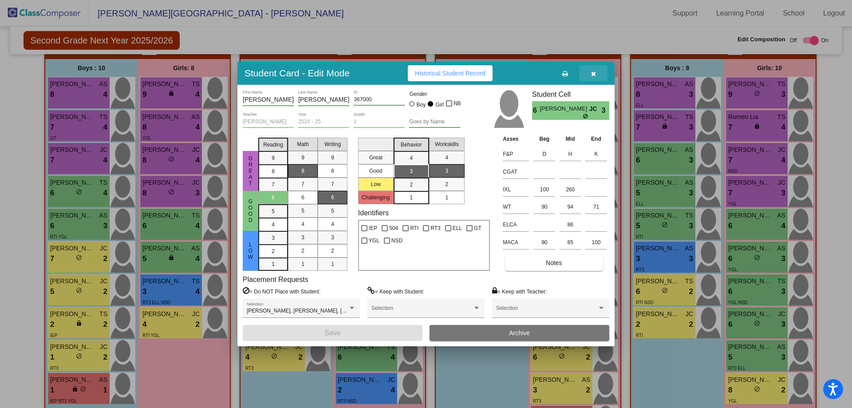
click at [594, 74] on icon "button" at bounding box center [593, 74] width 5 height 6
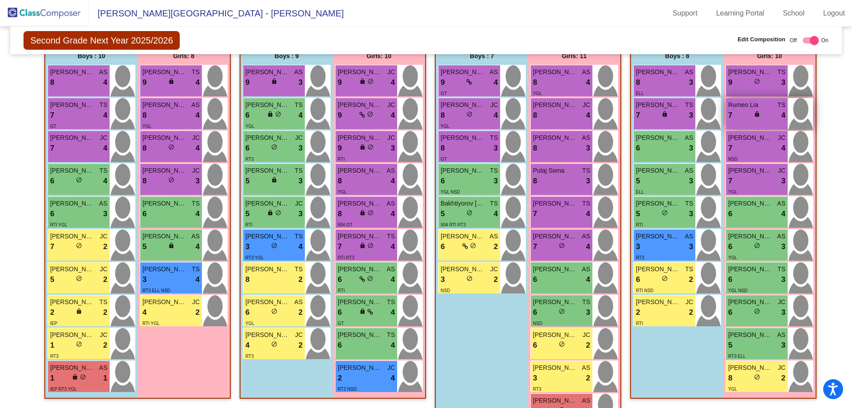
scroll to position [256, 0]
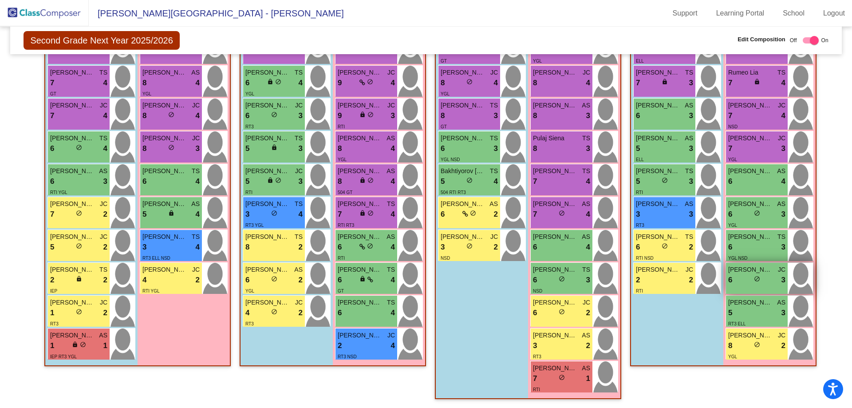
click at [750, 276] on div "6 lock do_not_disturb_alt 3" at bounding box center [756, 280] width 57 height 12
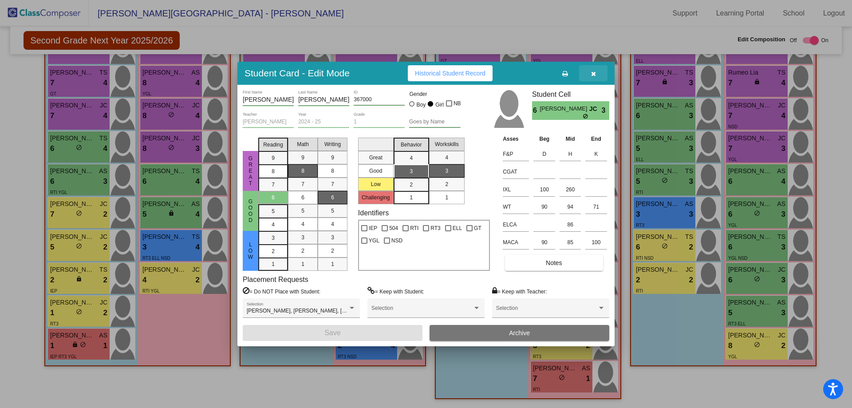
click at [594, 72] on icon "button" at bounding box center [593, 74] width 5 height 6
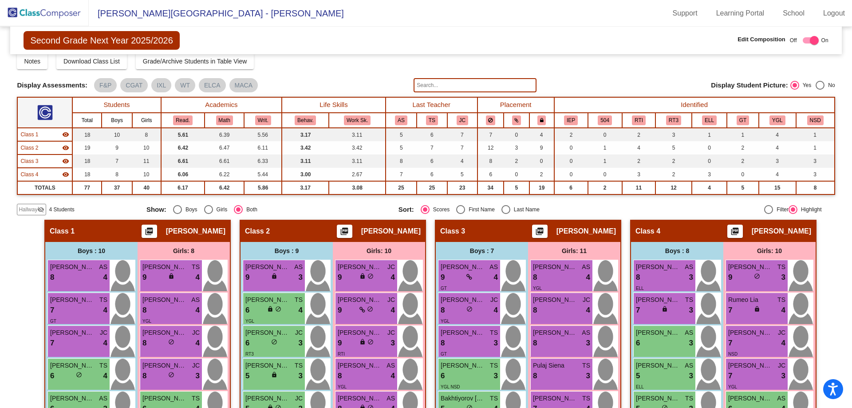
scroll to position [0, 0]
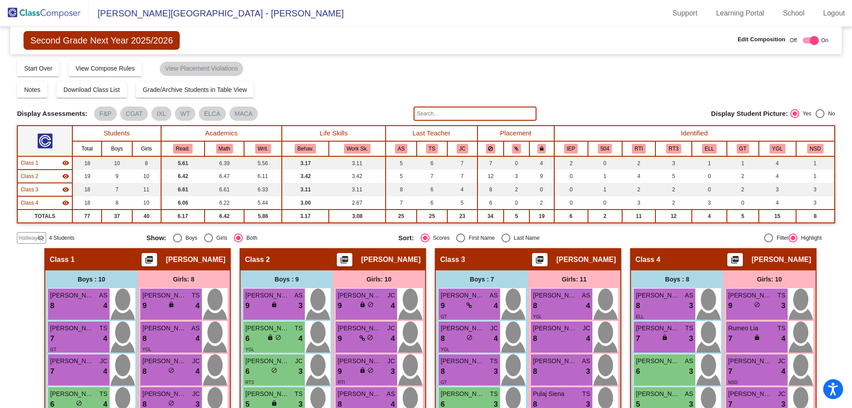
click at [433, 111] on input "text" at bounding box center [475, 114] width 122 height 14
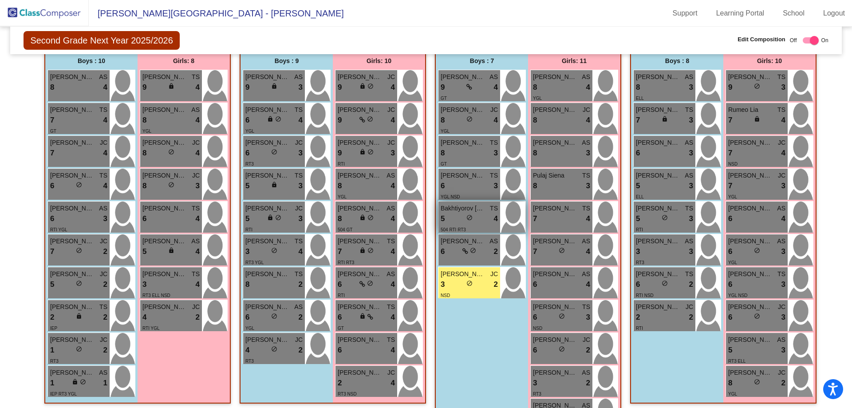
scroll to position [222, 0]
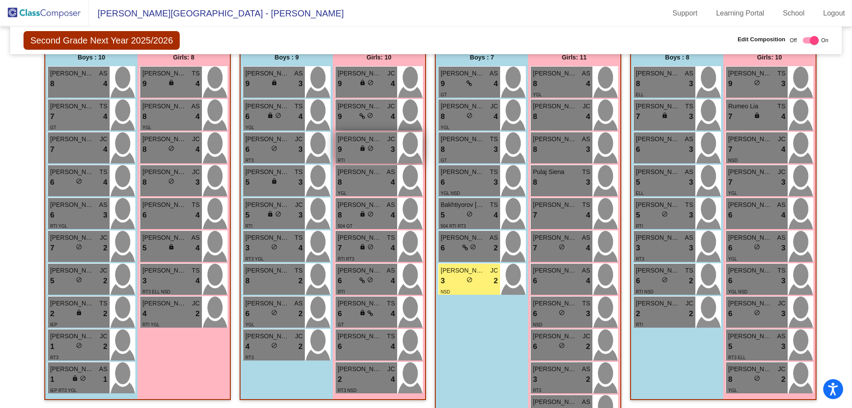
click at [379, 151] on div "9 lock do_not_disturb_alt 3" at bounding box center [366, 150] width 57 height 12
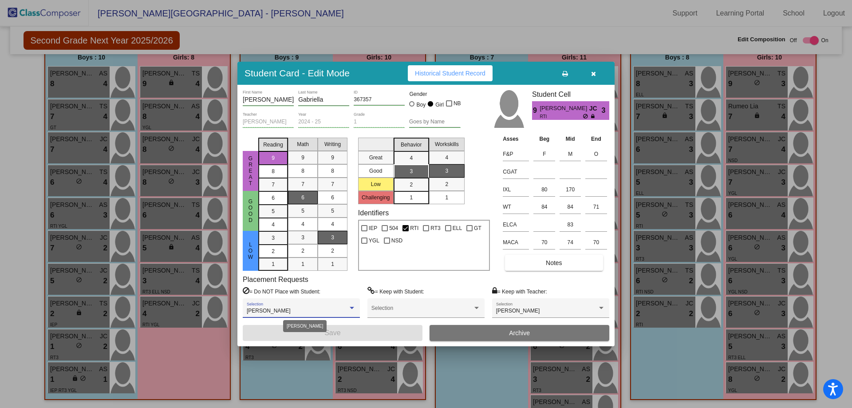
click at [343, 311] on div "[PERSON_NAME]" at bounding box center [297, 311] width 101 height 6
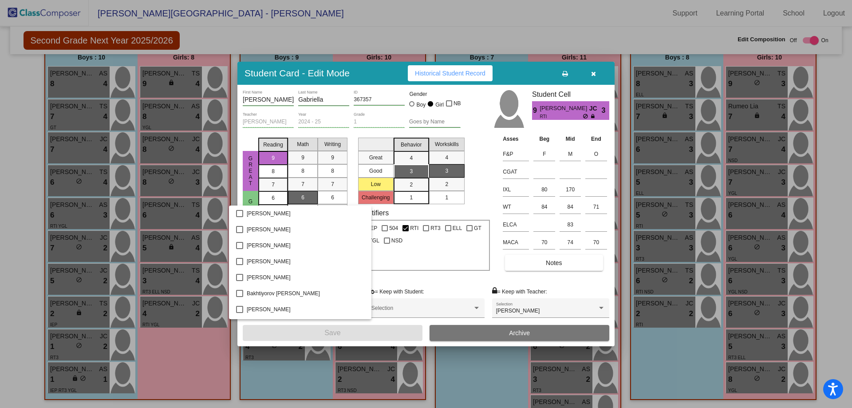
scroll to position [1101, 0]
click at [241, 308] on mat-pseudo-checkbox at bounding box center [239, 311] width 7 height 7
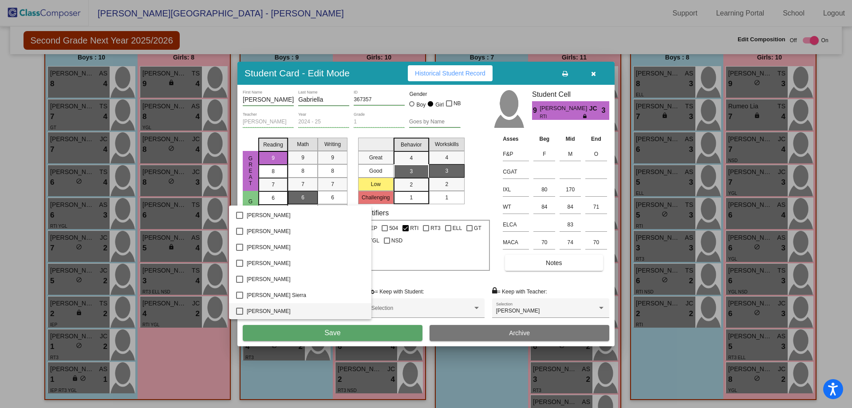
click at [380, 335] on div at bounding box center [426, 204] width 852 height 408
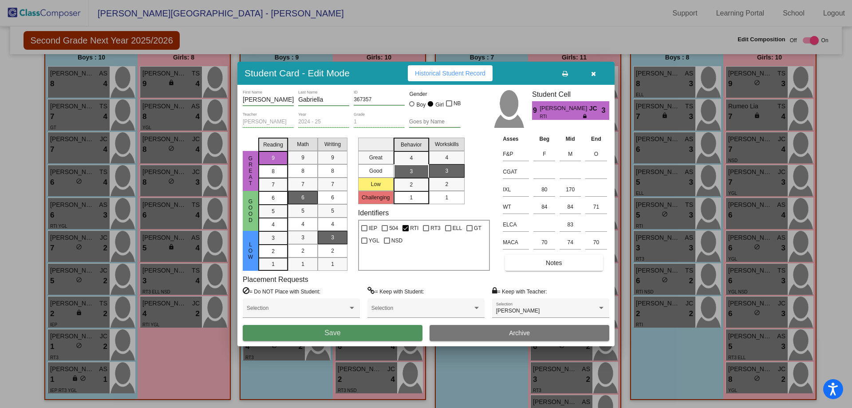
click at [380, 335] on button "Save" at bounding box center [333, 333] width 180 height 16
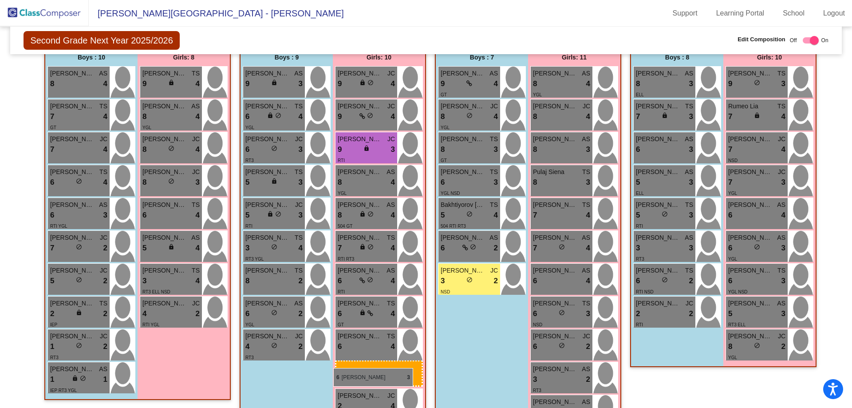
drag, startPoint x: 748, startPoint y: 308, endPoint x: 333, endPoint y: 368, distance: 418.8
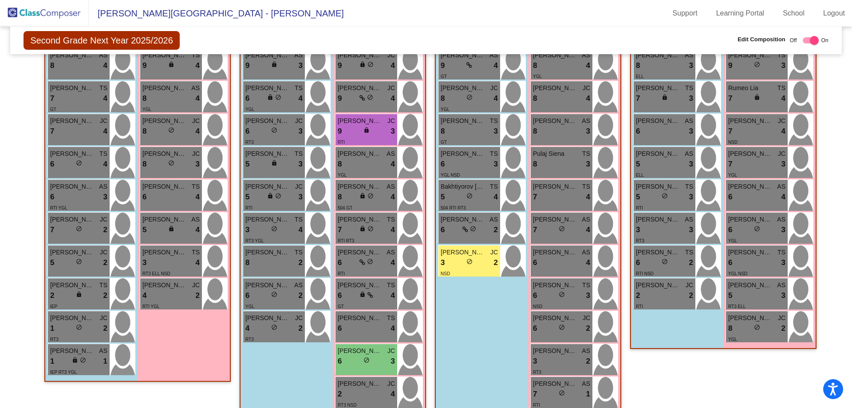
scroll to position [256, 0]
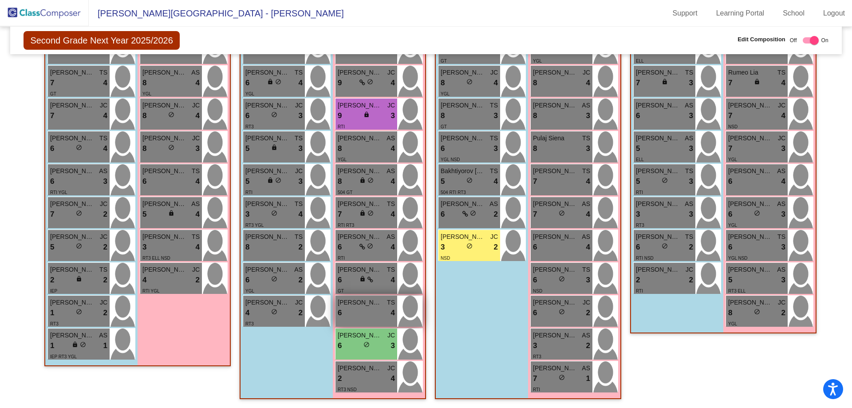
click at [341, 309] on div "6 lock do_not_disturb_alt 4" at bounding box center [366, 313] width 57 height 12
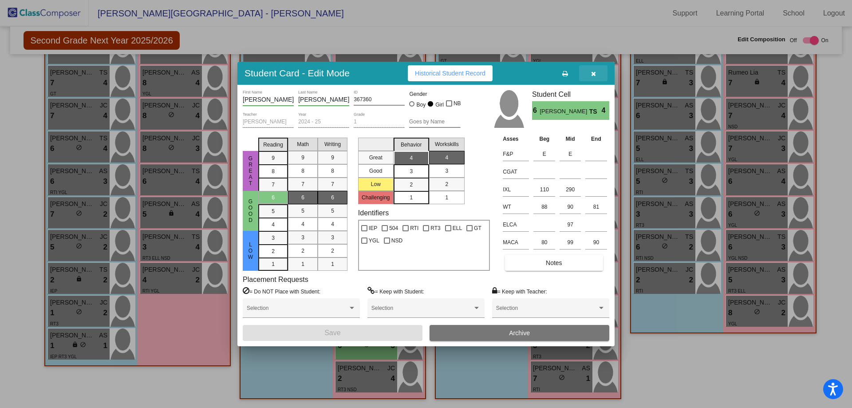
click at [594, 73] on icon "button" at bounding box center [593, 74] width 5 height 6
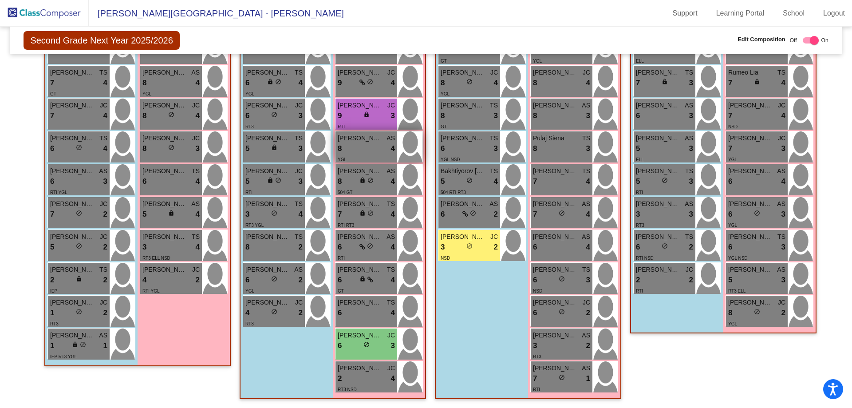
click at [363, 136] on span "[PERSON_NAME]" at bounding box center [360, 138] width 44 height 9
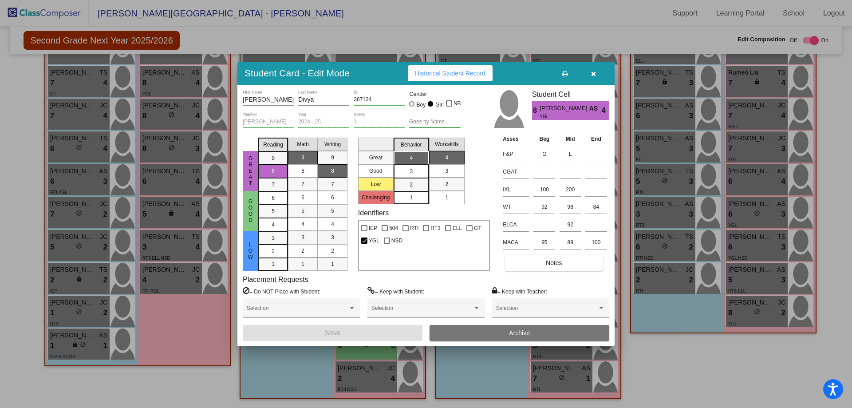
click at [540, 253] on div "Asses Beg Mid End F&P G L CGAT IXL 100 200 WT 92 98 84 ELCA 92 MACA 95 89 100 N…" at bounding box center [555, 202] width 109 height 137
click at [544, 257] on button "Notes" at bounding box center [554, 263] width 98 height 16
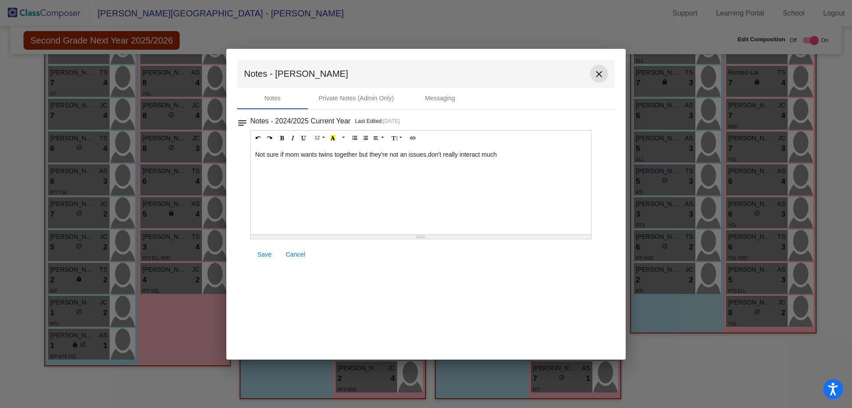
click at [602, 73] on mat-icon "close" at bounding box center [599, 74] width 11 height 11
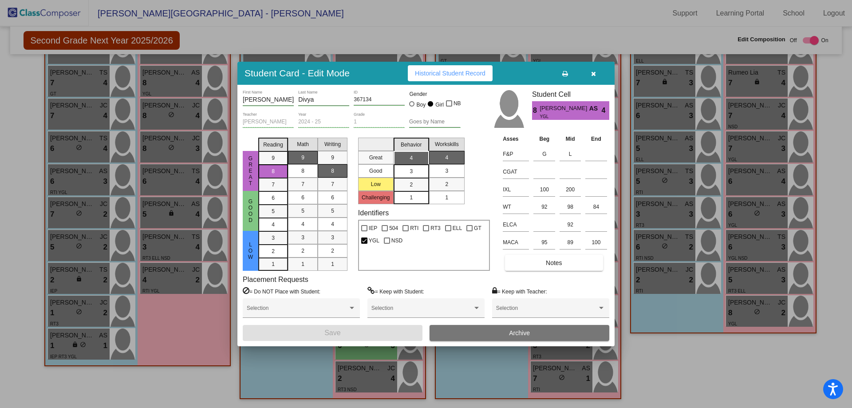
click at [594, 75] on icon "button" at bounding box center [593, 74] width 5 height 6
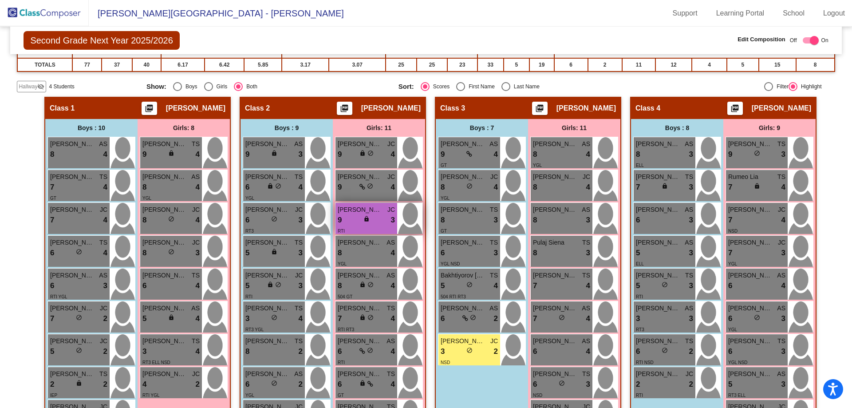
scroll to position [167, 0]
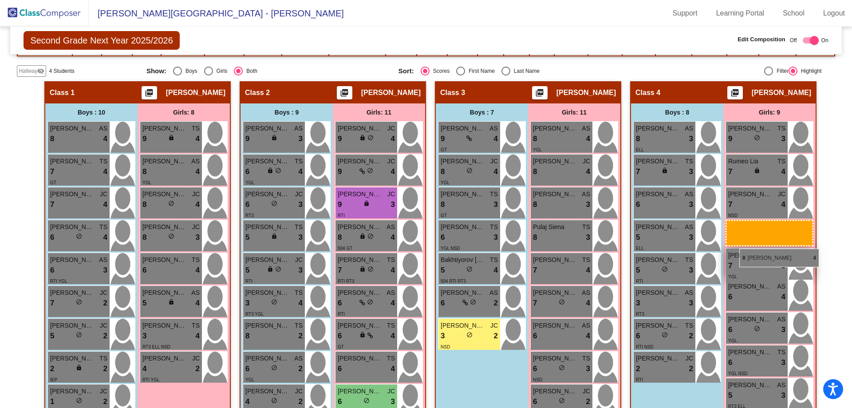
drag, startPoint x: 369, startPoint y: 235, endPoint x: 739, endPoint y: 249, distance: 370.8
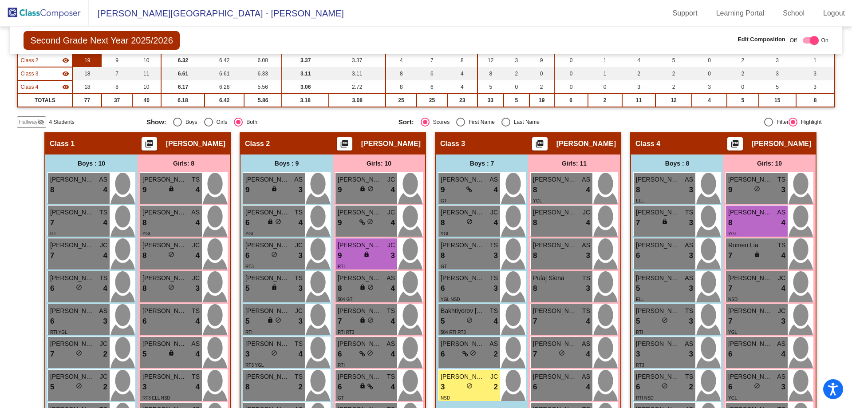
scroll to position [0, 0]
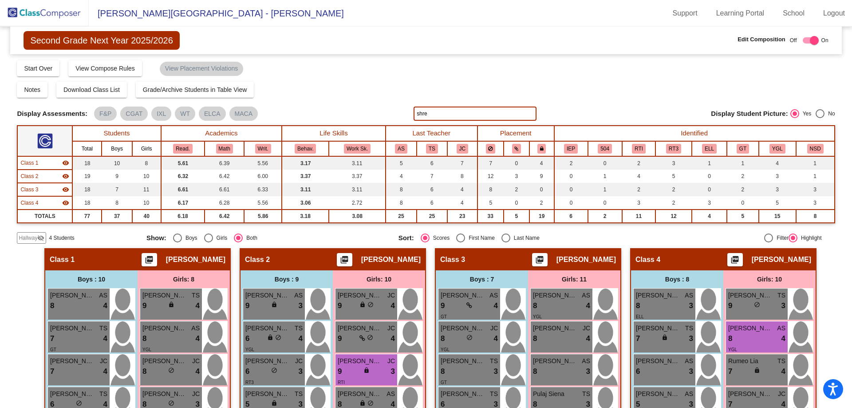
click at [434, 115] on input "shre" at bounding box center [475, 114] width 122 height 14
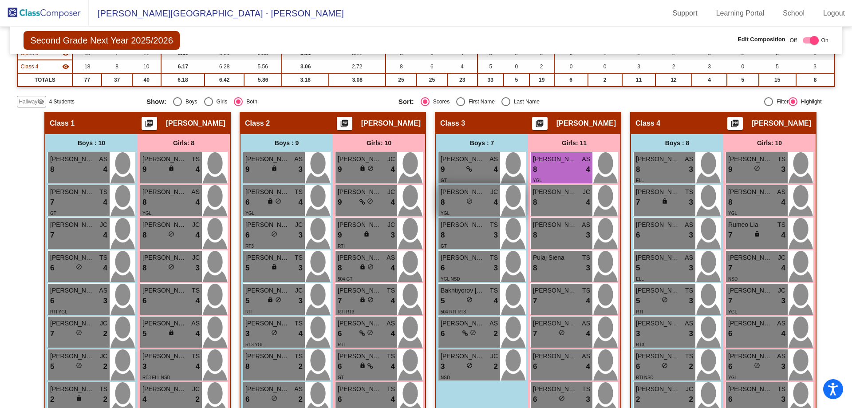
scroll to position [133, 0]
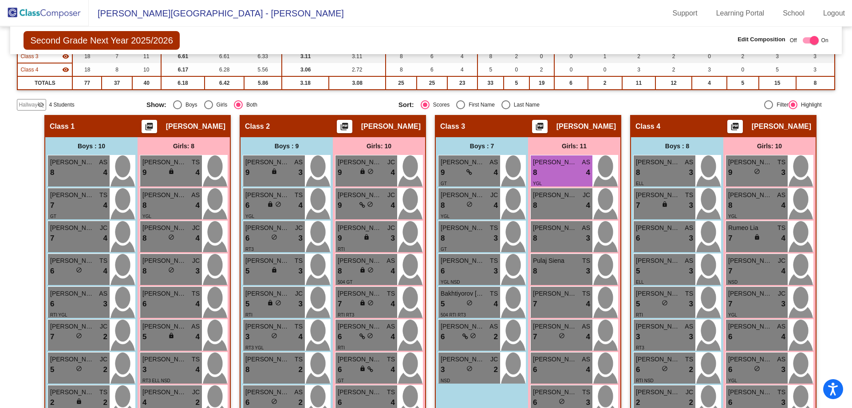
type input "sur"
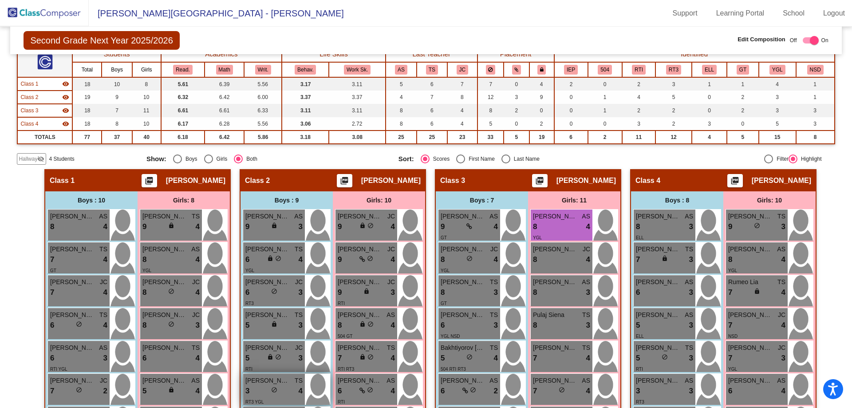
scroll to position [78, 0]
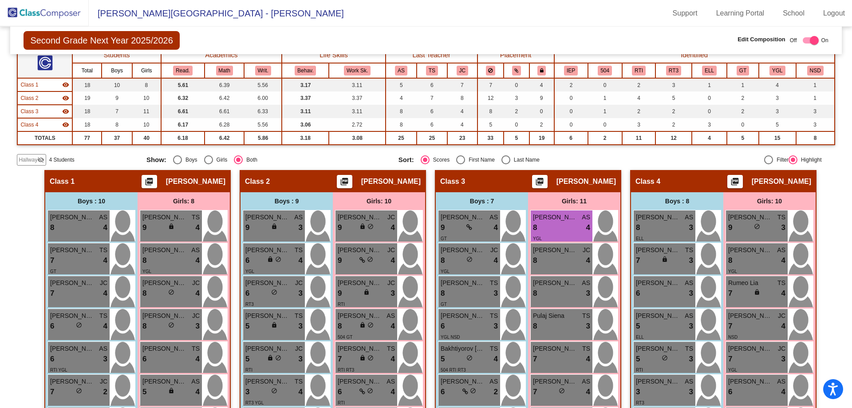
click at [55, 16] on img at bounding box center [44, 13] width 89 height 26
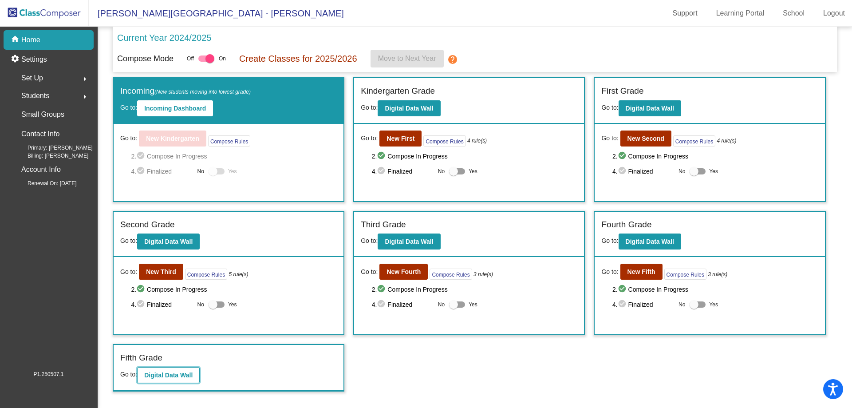
click at [187, 381] on button "Digital Data Wall" at bounding box center [168, 375] width 63 height 16
click at [646, 273] on b "New Fifth" at bounding box center [641, 271] width 28 height 7
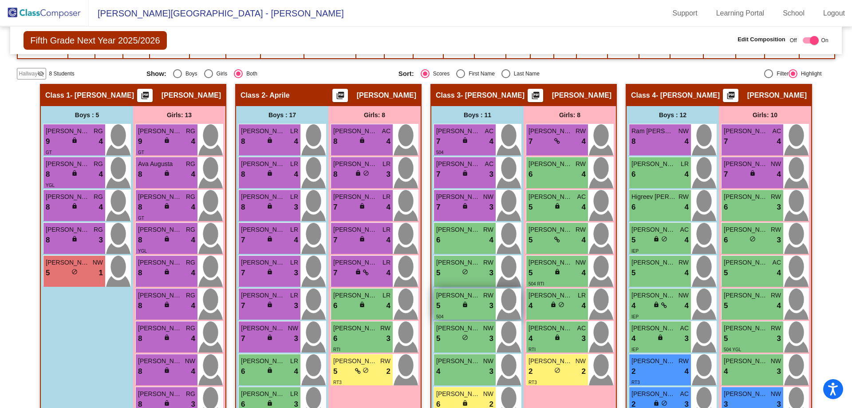
scroll to position [44, 0]
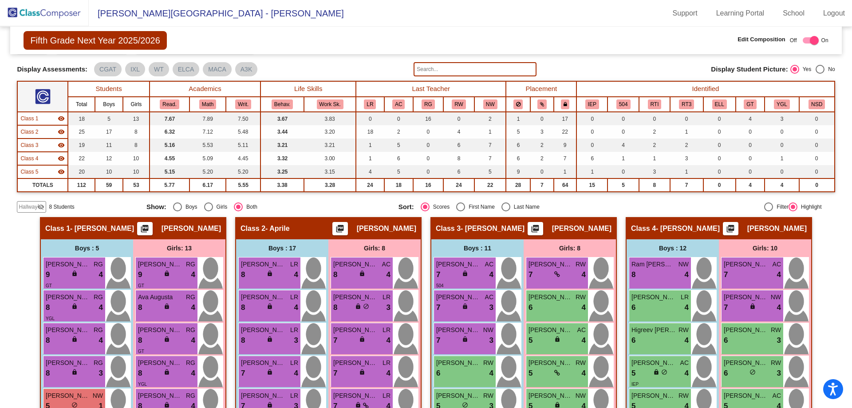
click at [42, 18] on img at bounding box center [44, 13] width 89 height 26
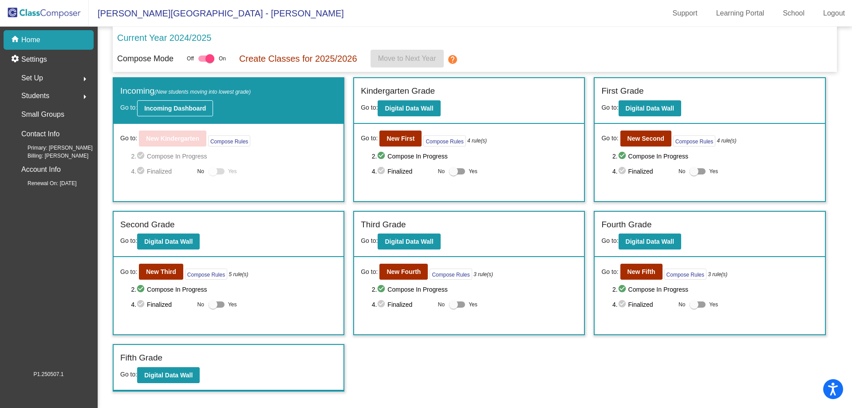
click at [177, 102] on button "Incoming Dashboard" at bounding box center [175, 108] width 76 height 16
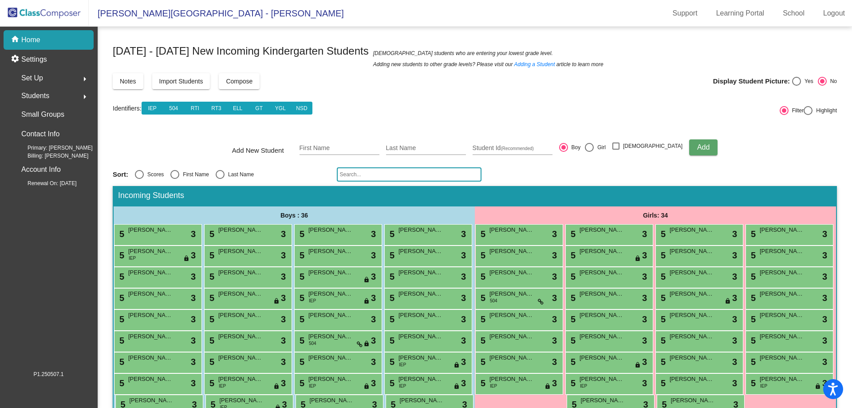
click at [369, 178] on input "text" at bounding box center [409, 174] width 145 height 14
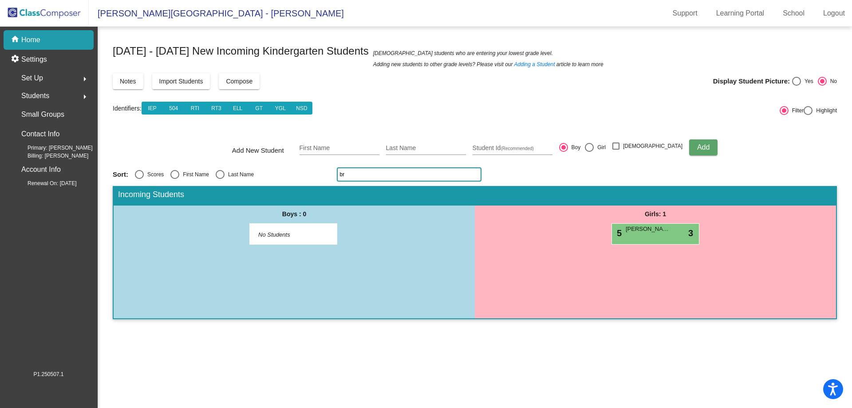
type input "b"
click at [657, 230] on span "[PERSON_NAME]" at bounding box center [648, 229] width 44 height 9
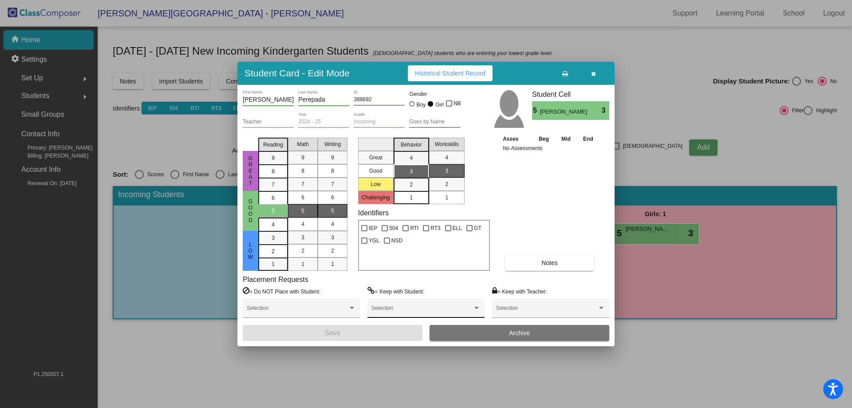
click at [402, 308] on span at bounding box center [421, 311] width 101 height 6
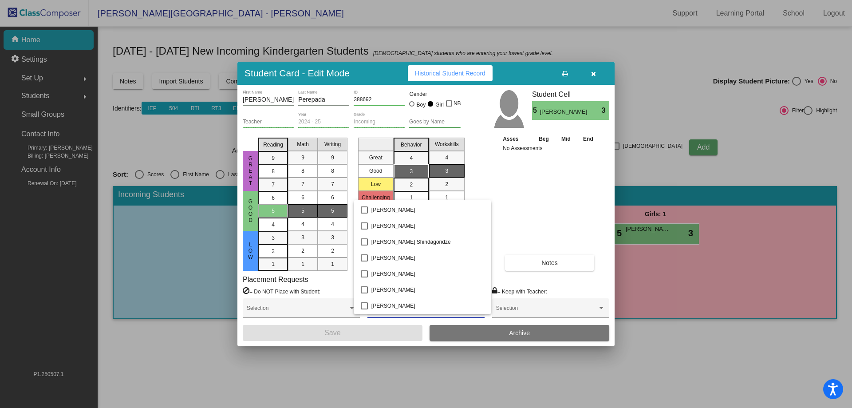
scroll to position [666, 0]
click at [363, 276] on mat-pseudo-checkbox at bounding box center [364, 277] width 7 height 7
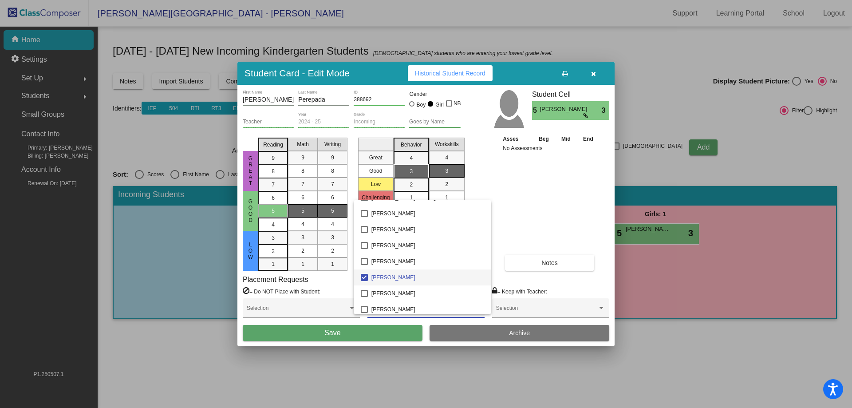
click at [387, 333] on div at bounding box center [426, 204] width 852 height 408
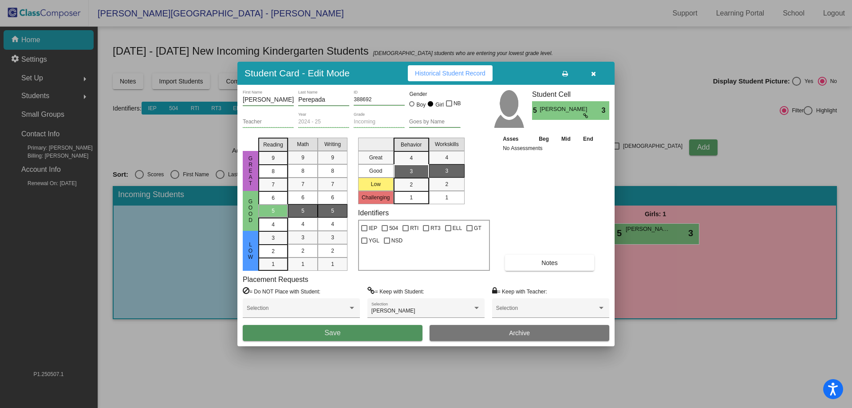
click at [320, 334] on button "Save" at bounding box center [333, 333] width 180 height 16
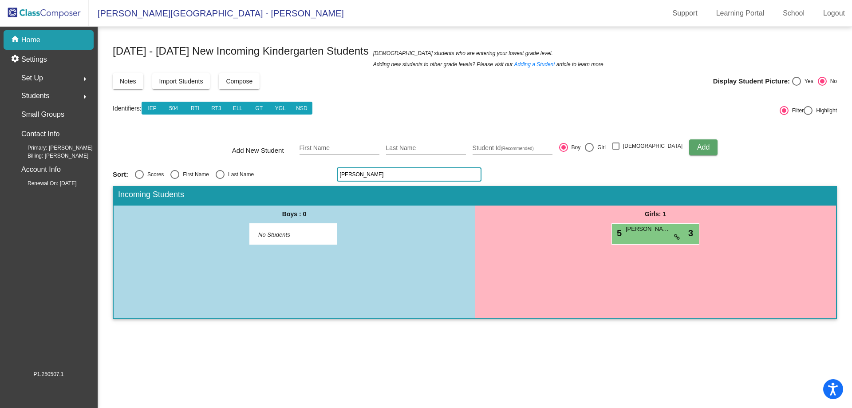
click at [397, 171] on input "[PERSON_NAME]" at bounding box center [409, 174] width 145 height 14
click at [359, 166] on div "[DATE] - [DATE] New Incoming Kindergarten Students New students who are enterin…" at bounding box center [475, 184] width 724 height 288
click at [362, 170] on input "[PERSON_NAME]" at bounding box center [409, 174] width 145 height 14
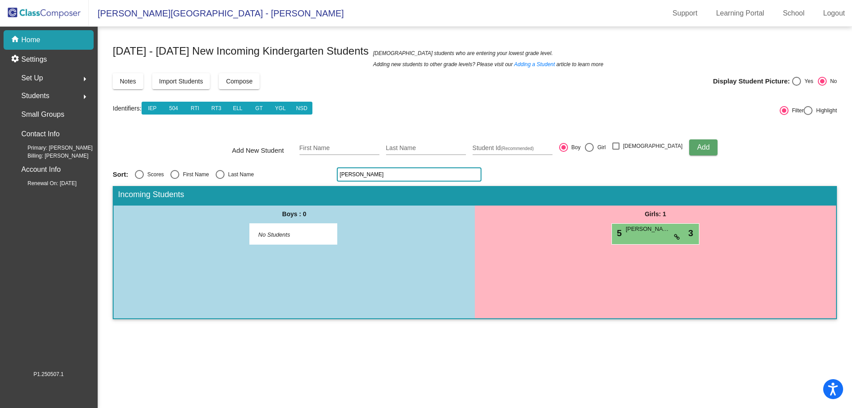
click at [362, 170] on input "[PERSON_NAME]" at bounding box center [409, 174] width 145 height 14
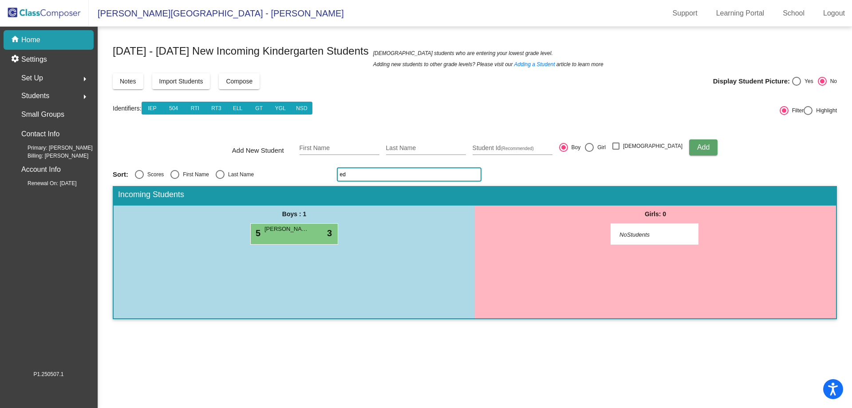
click at [276, 243] on div "5 [PERSON_NAME] lock do_not_disturb_alt 3" at bounding box center [294, 233] width 88 height 21
click at [277, 236] on div "5 [PERSON_NAME] lock do_not_disturb_alt 3" at bounding box center [293, 233] width 85 height 18
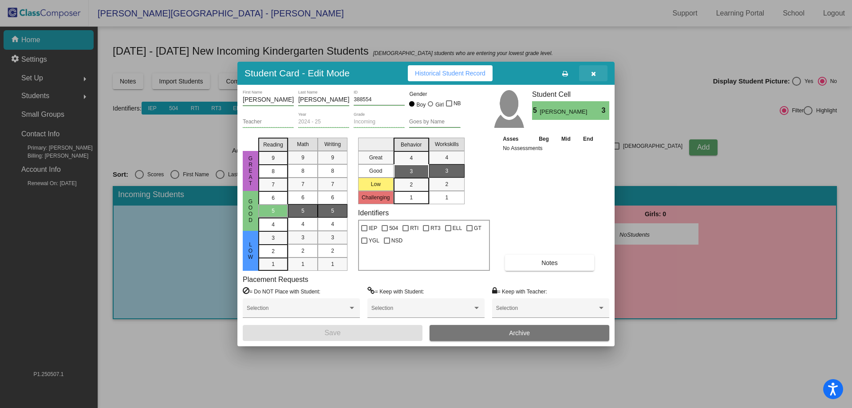
click at [599, 72] on button "button" at bounding box center [593, 73] width 28 height 16
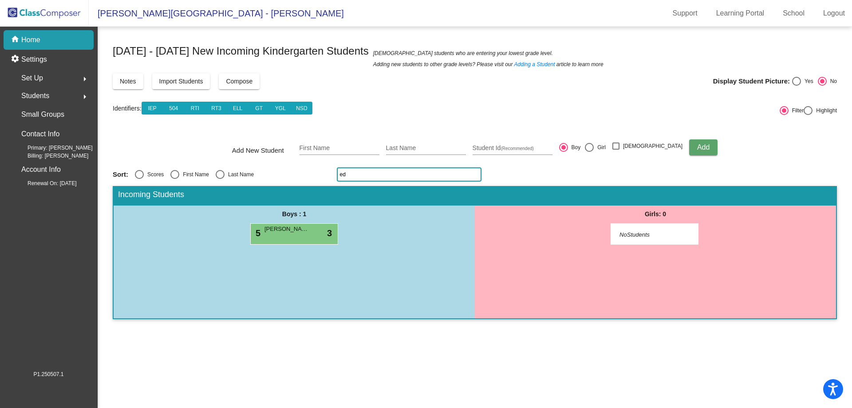
click at [351, 171] on input "ed" at bounding box center [409, 174] width 145 height 14
type input "i"
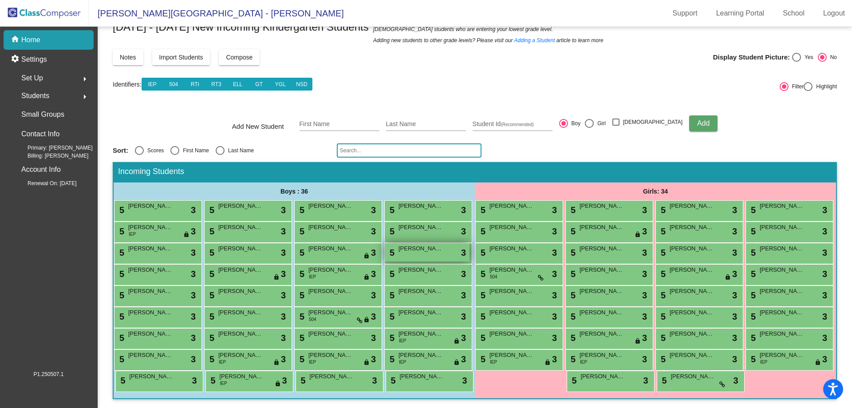
scroll to position [88, 0]
click at [229, 146] on div "Last Name" at bounding box center [239, 150] width 29 height 8
click at [220, 155] on input "Last Name" at bounding box center [220, 155] width 0 height 0
radio input "true"
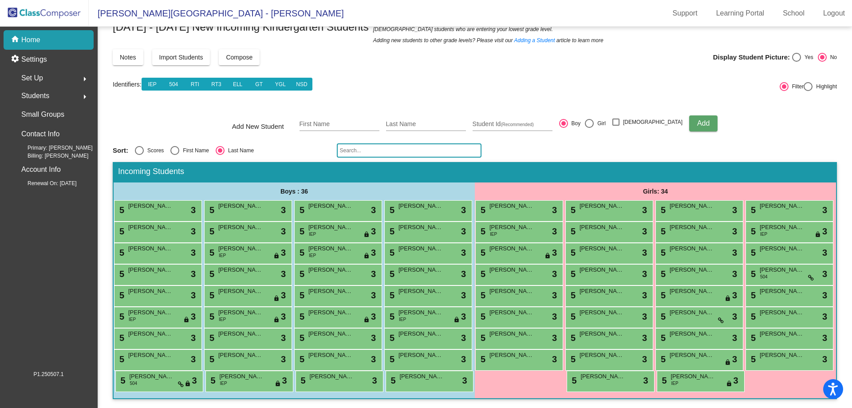
click at [184, 143] on div "Sort: Scores First Name Last Name" at bounding box center [475, 150] width 724 height 14
click at [188, 146] on div "First Name" at bounding box center [194, 150] width 30 height 8
click at [175, 155] on input "First Name" at bounding box center [174, 155] width 0 height 0
radio input "true"
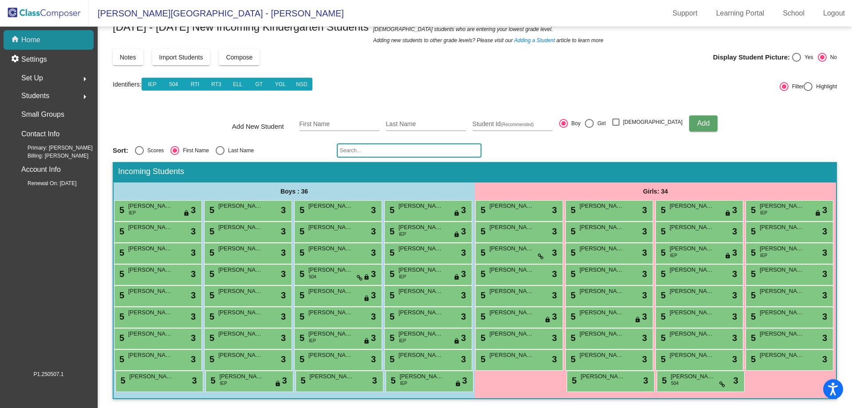
click at [40, 35] on div "home Home" at bounding box center [49, 40] width 90 height 20
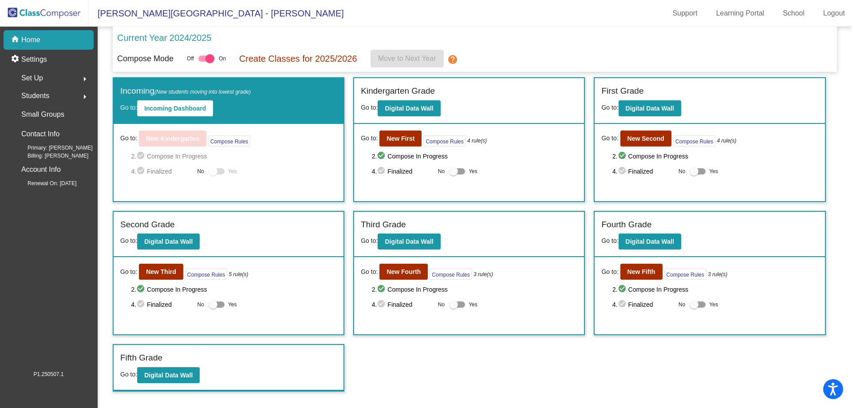
click at [61, 102] on div "Students arrow_right" at bounding box center [51, 96] width 85 height 18
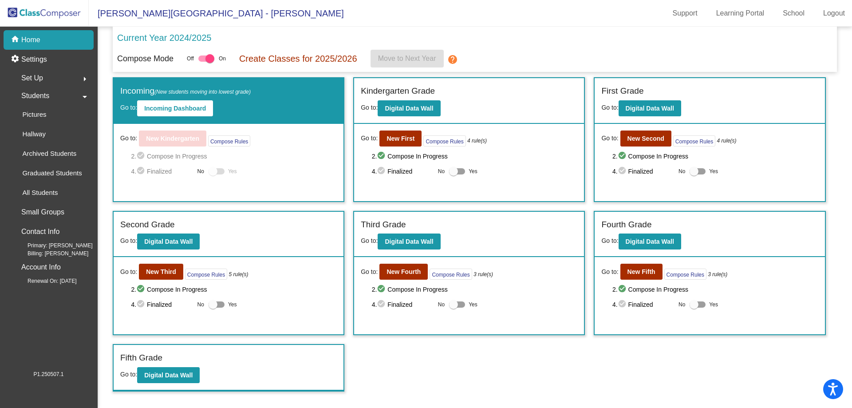
click at [49, 84] on div "Set Up arrow_right" at bounding box center [51, 78] width 85 height 18
click at [51, 103] on div "Identifiers" at bounding box center [33, 97] width 49 height 20
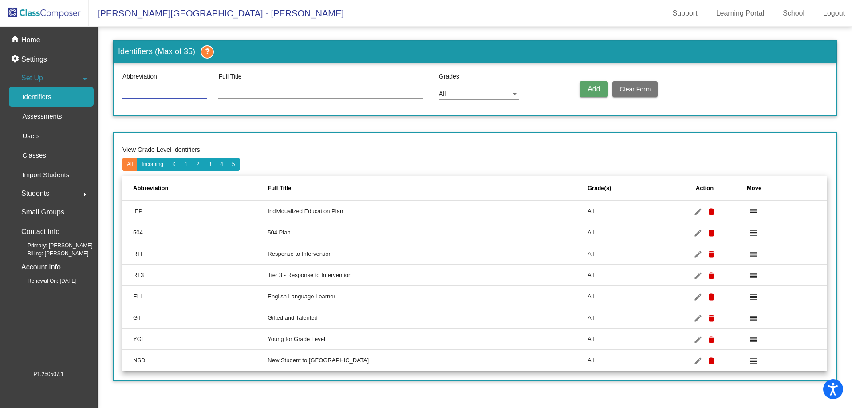
click at [159, 91] on input at bounding box center [164, 92] width 85 height 7
type input "NP"
type input "No Preschool"
click at [462, 90] on div "All" at bounding box center [479, 91] width 80 height 16
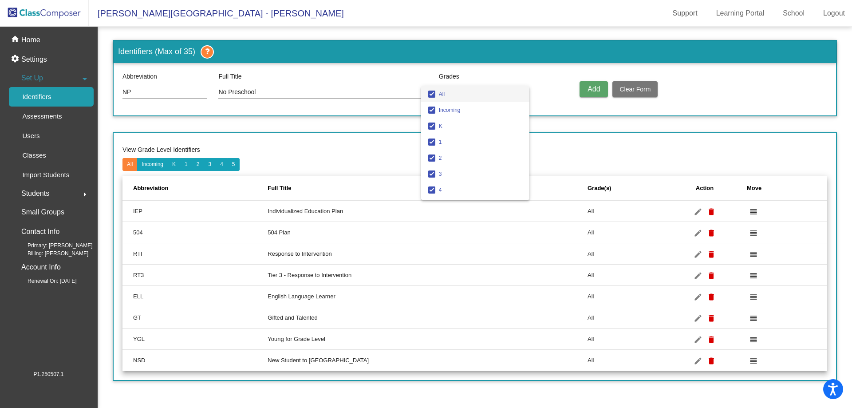
click at [431, 95] on mat-pseudo-checkbox at bounding box center [431, 94] width 7 height 7
click at [431, 107] on mat-pseudo-checkbox at bounding box center [431, 110] width 7 height 7
click at [585, 92] on div at bounding box center [426, 204] width 852 height 408
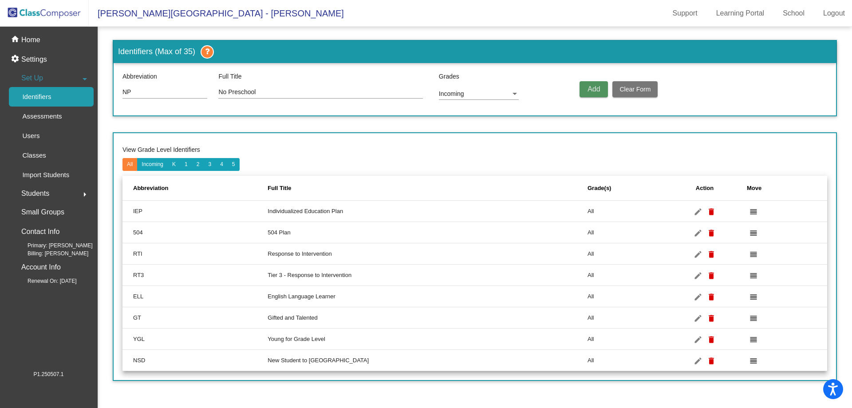
click at [597, 86] on span "Add" at bounding box center [594, 89] width 12 height 8
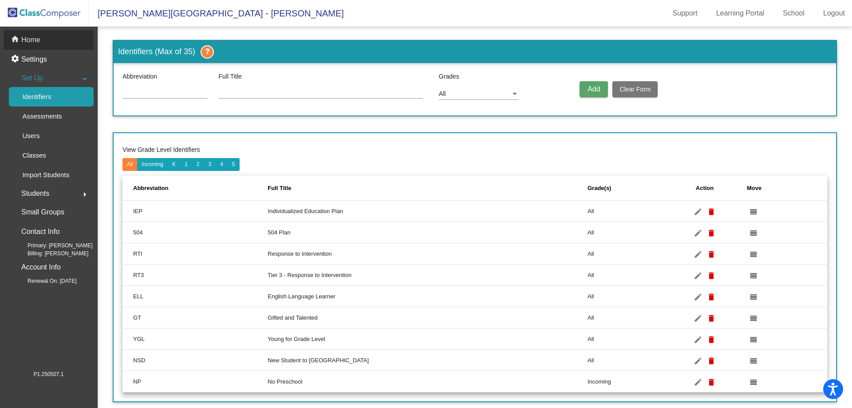
click at [47, 39] on div "home Home" at bounding box center [49, 40] width 90 height 20
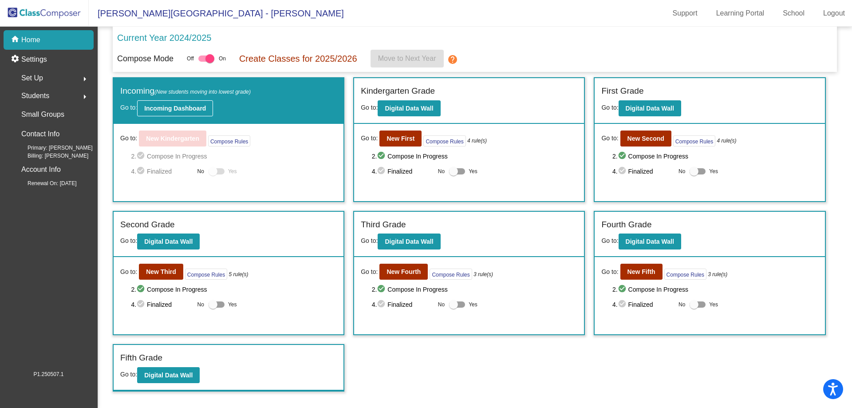
click at [182, 107] on b "Incoming Dashboard" at bounding box center [175, 108] width 62 height 7
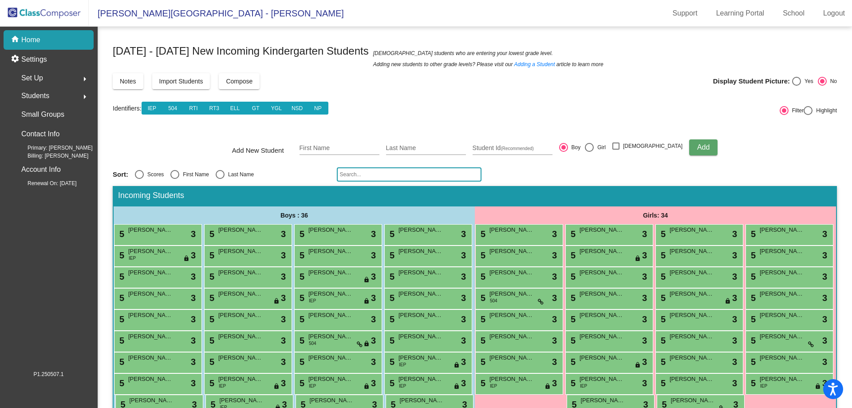
click at [423, 176] on input "text" at bounding box center [409, 174] width 145 height 14
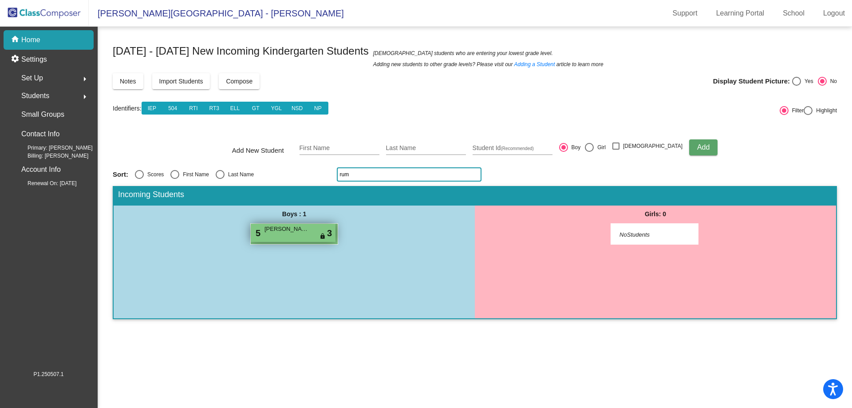
type input "rum"
click at [310, 233] on div "5 [PERSON_NAME] lock do_not_disturb_alt 3" at bounding box center [293, 233] width 85 height 18
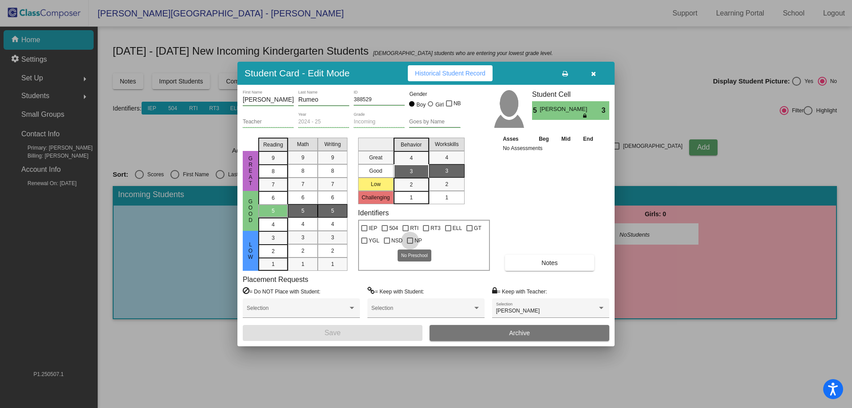
click at [412, 241] on div at bounding box center [410, 240] width 6 height 6
click at [410, 244] on input "NP" at bounding box center [410, 244] width 0 height 0
checkbox input "true"
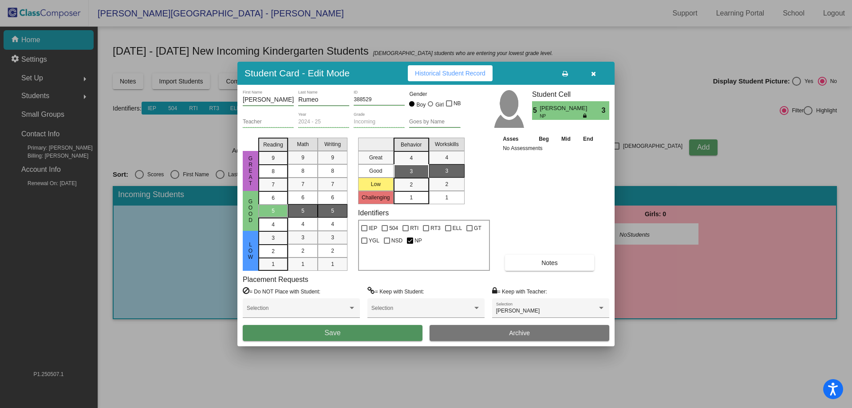
click at [383, 332] on button "Save" at bounding box center [333, 333] width 180 height 16
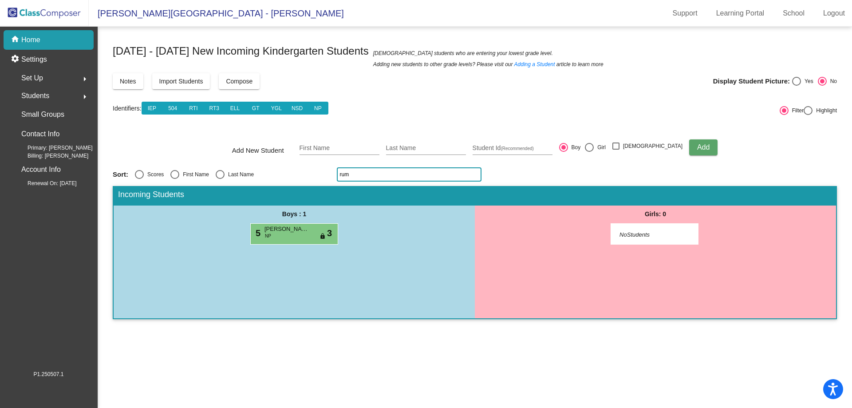
click at [361, 175] on input "rum" at bounding box center [409, 174] width 145 height 14
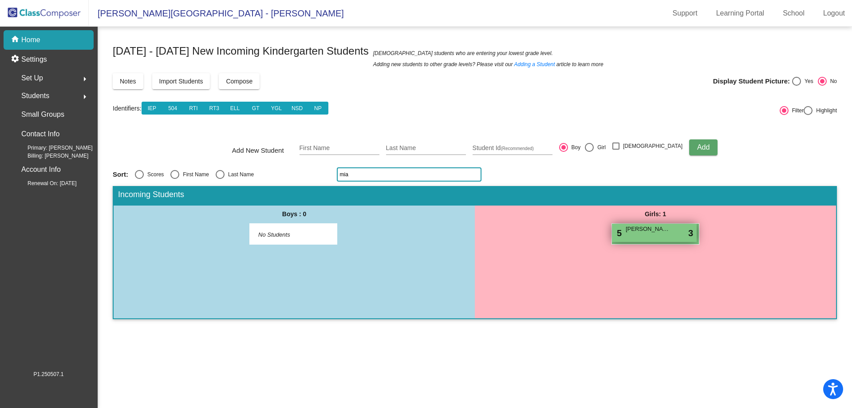
type input "mia"
click at [646, 227] on span "[PERSON_NAME]" at bounding box center [648, 229] width 44 height 9
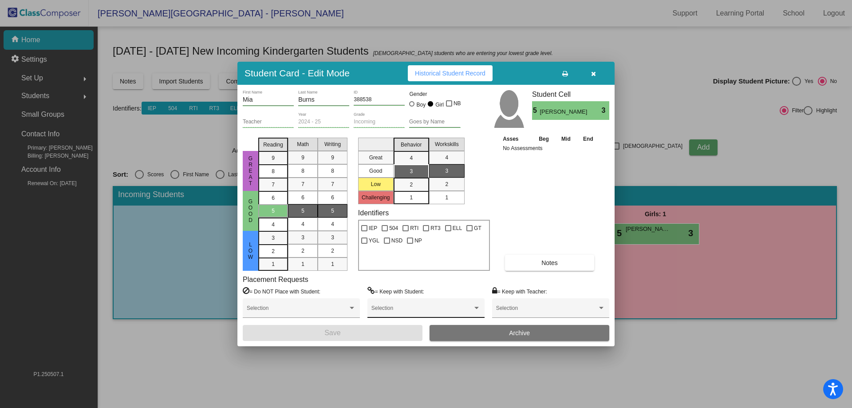
click at [410, 308] on span at bounding box center [421, 311] width 101 height 6
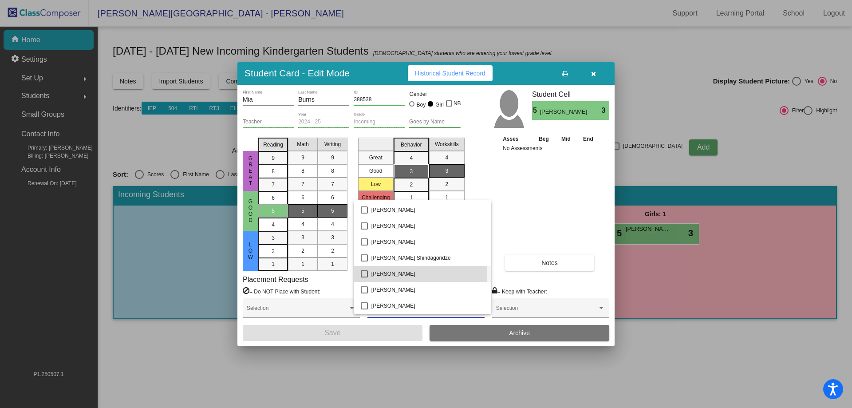
click at [394, 273] on span "[PERSON_NAME]" at bounding box center [427, 274] width 113 height 16
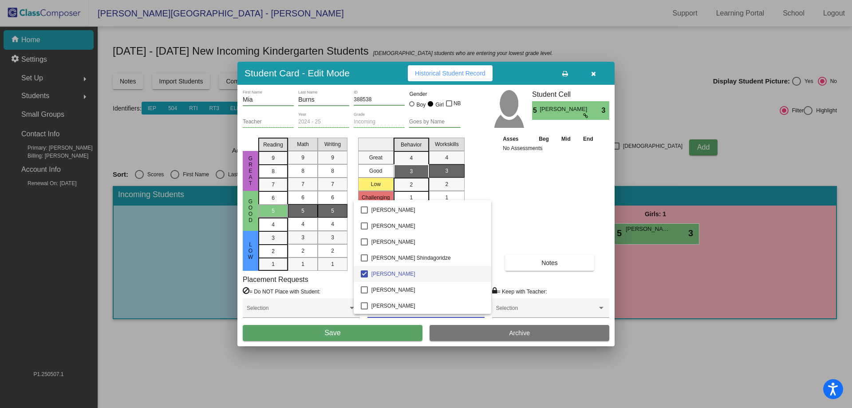
click at [371, 333] on div at bounding box center [426, 204] width 852 height 408
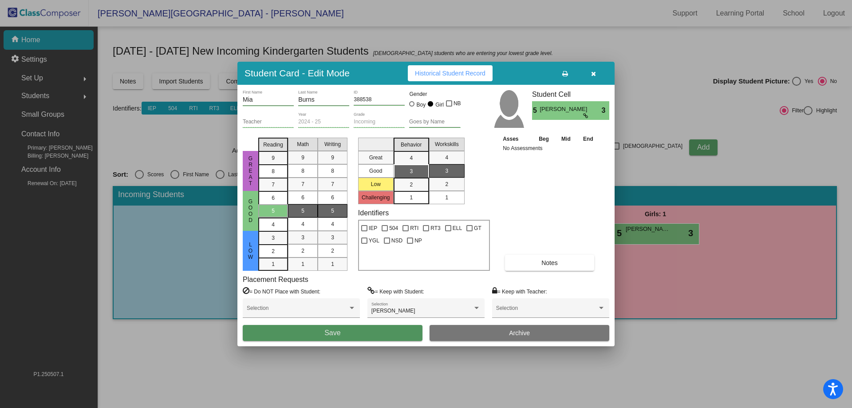
click at [361, 334] on button "Save" at bounding box center [333, 333] width 180 height 16
